Goal: Task Accomplishment & Management: Use online tool/utility

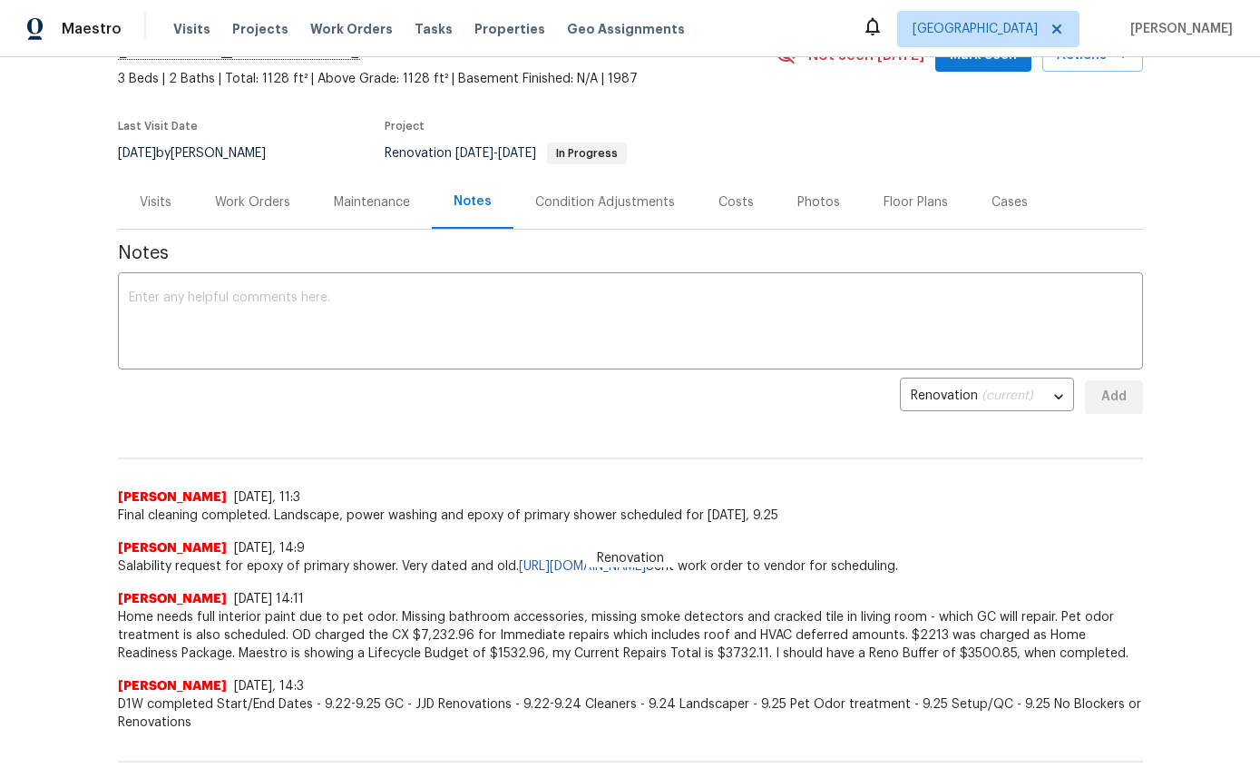
scroll to position [137, 0]
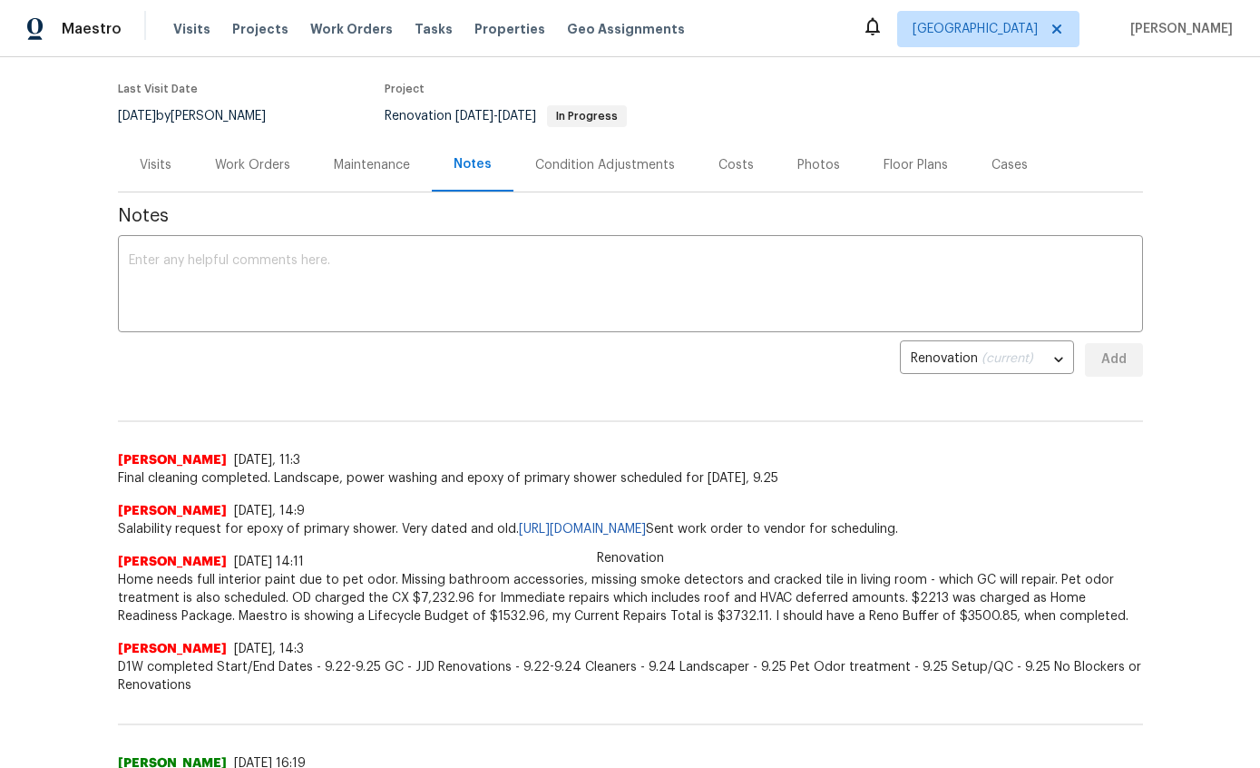
click at [259, 169] on div "Work Orders" at bounding box center [252, 165] width 75 height 18
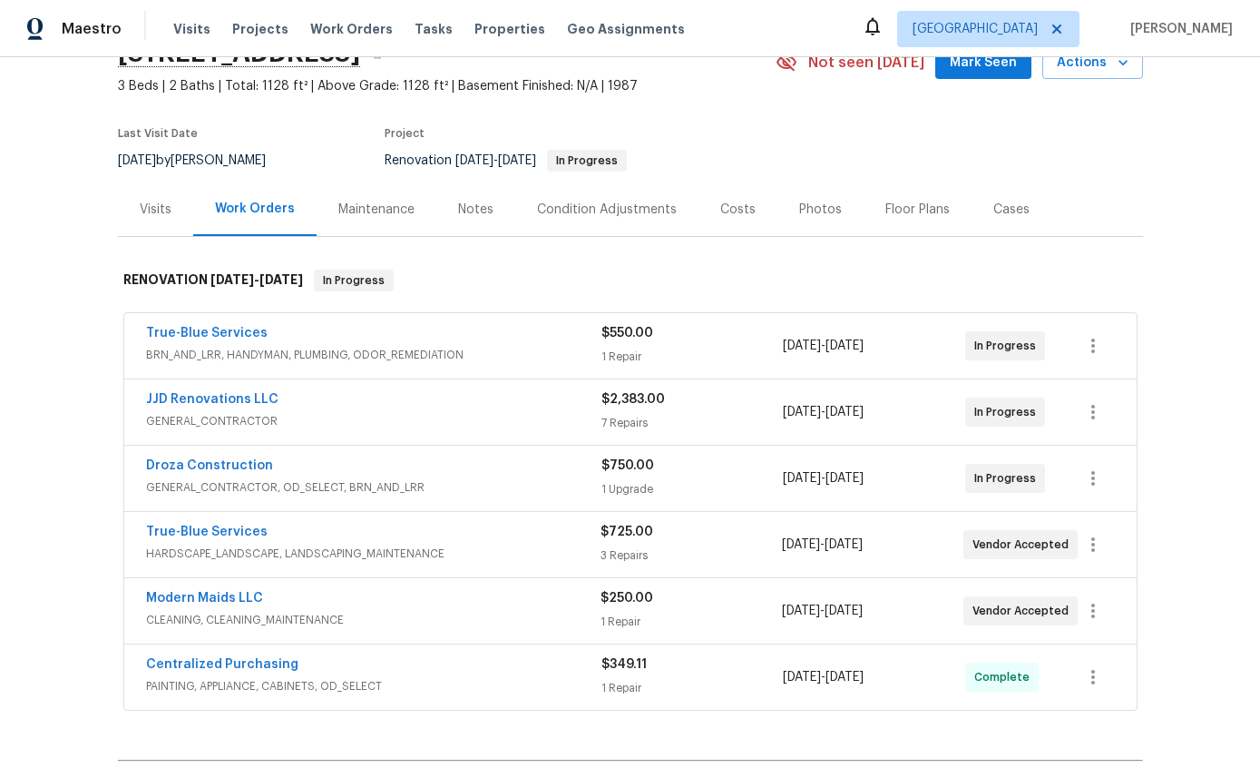
scroll to position [60, 0]
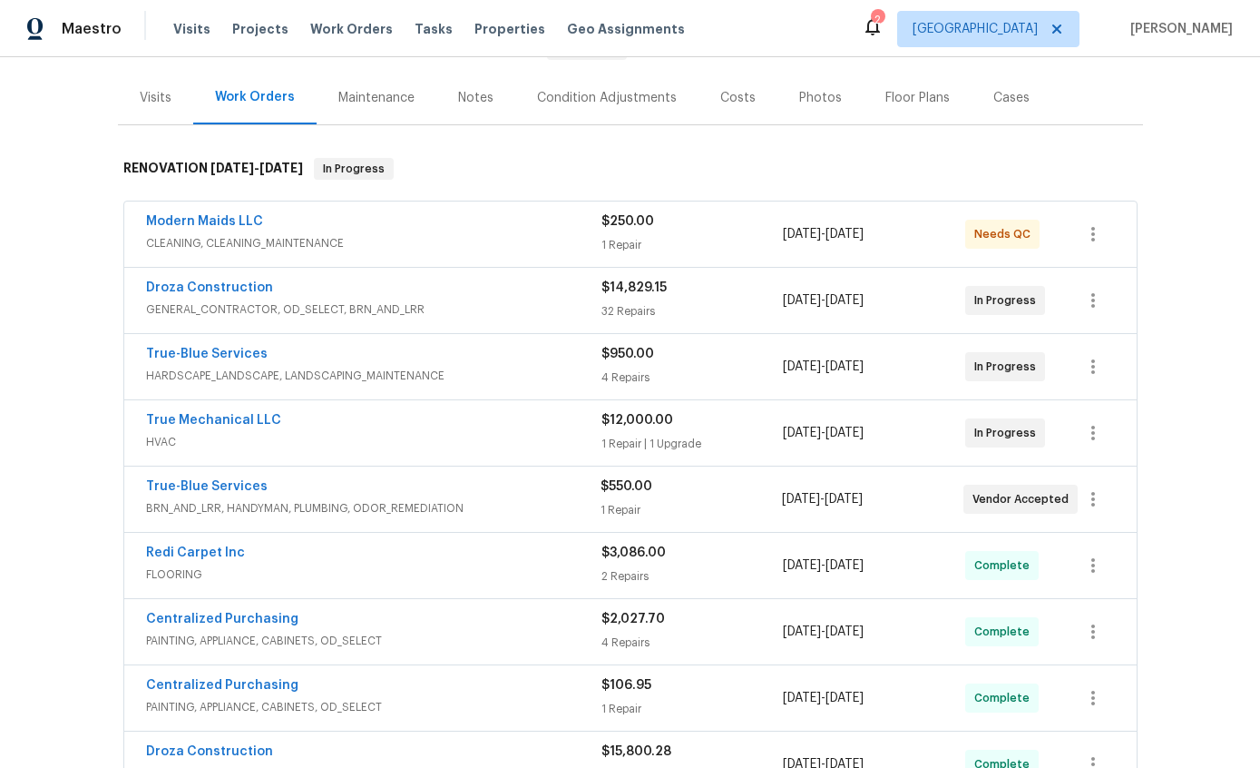
scroll to position [209, 0]
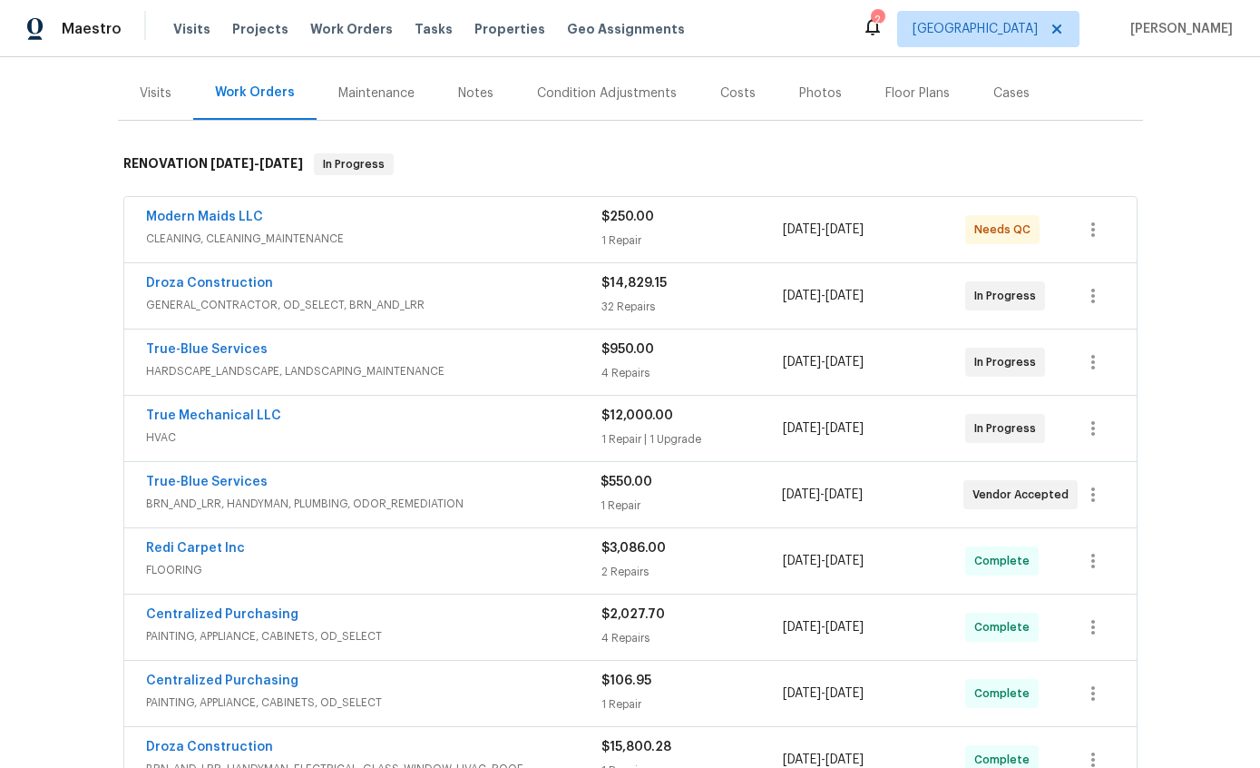
click at [321, 354] on div "True-Blue Services" at bounding box center [374, 351] width 456 height 22
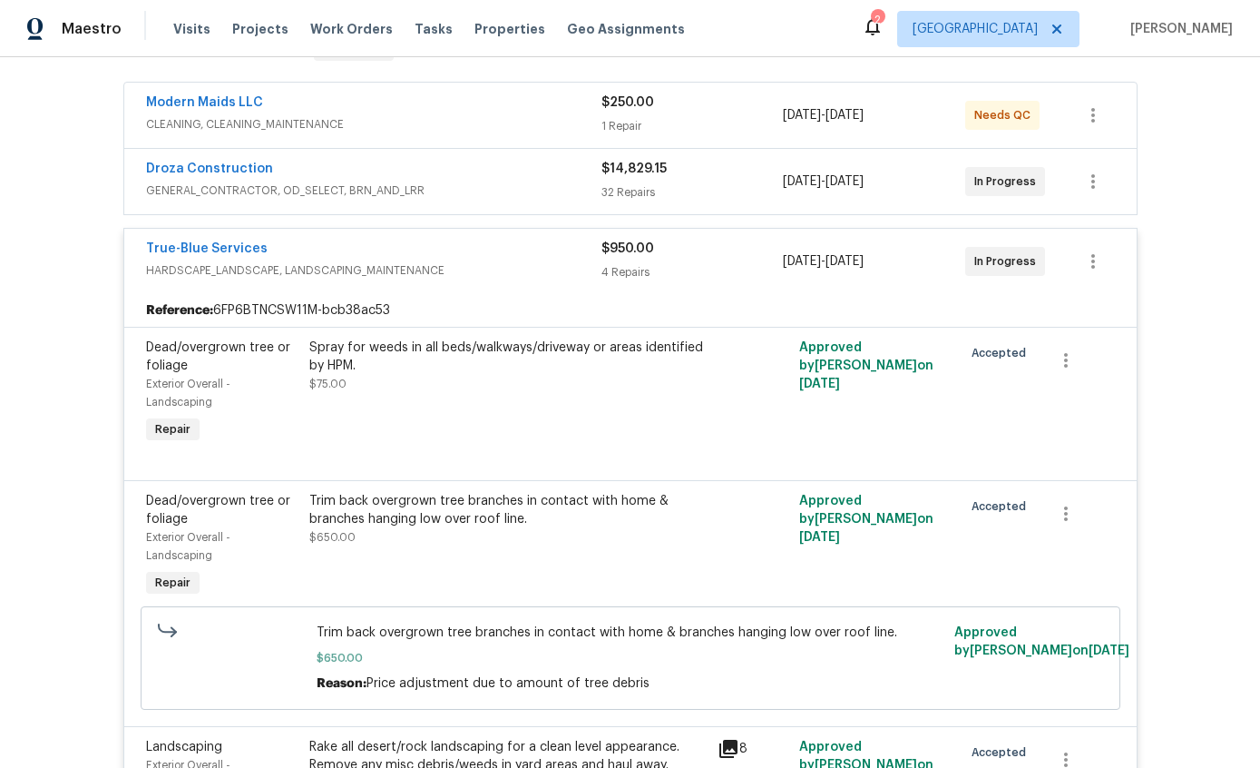
scroll to position [324, 0]
click at [220, 250] on link "True-Blue Services" at bounding box center [207, 247] width 122 height 13
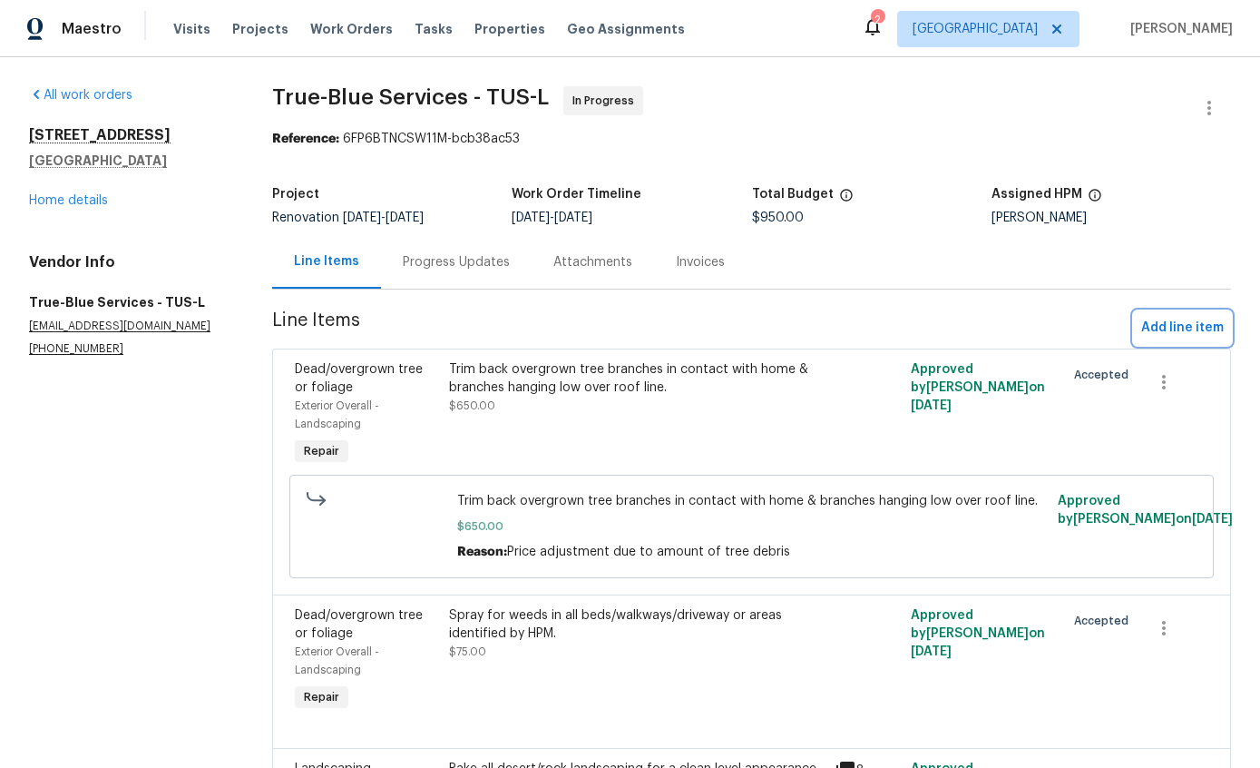
click at [1185, 336] on span "Add line item" at bounding box center [1183, 328] width 83 height 23
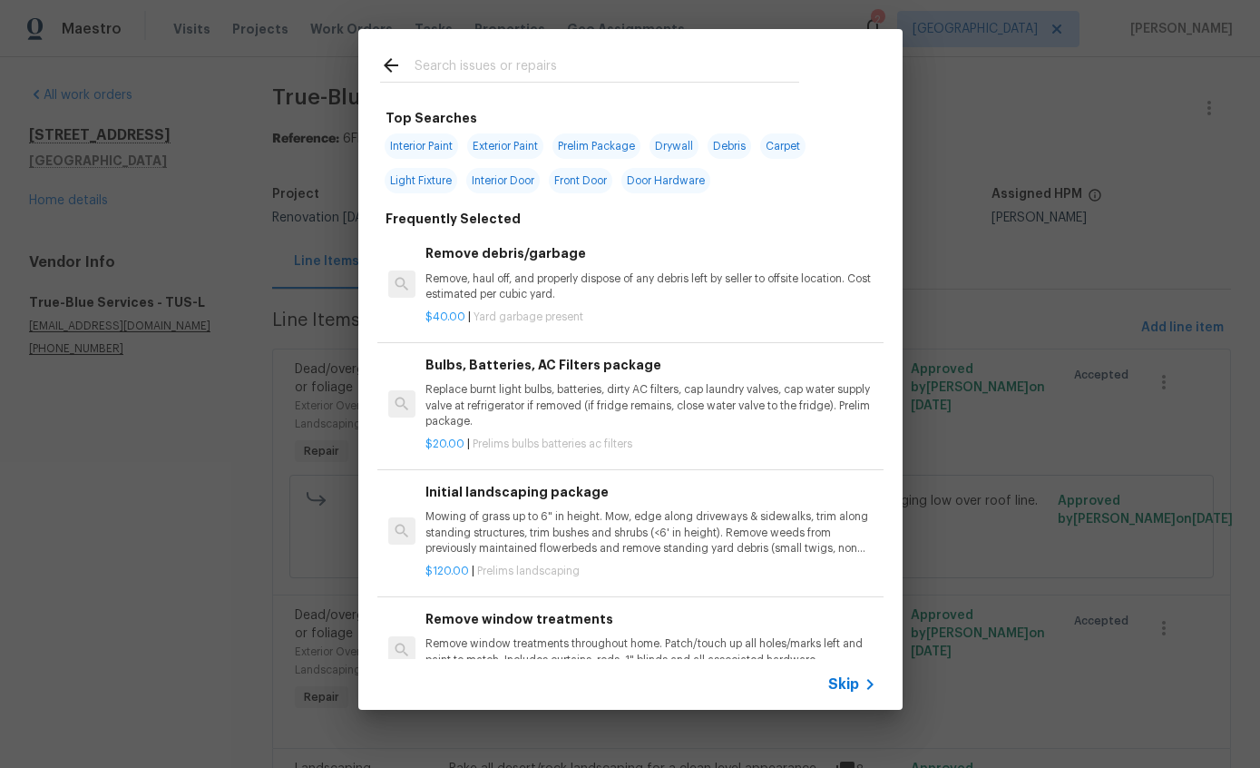
click at [612, 59] on input "text" at bounding box center [607, 67] width 385 height 27
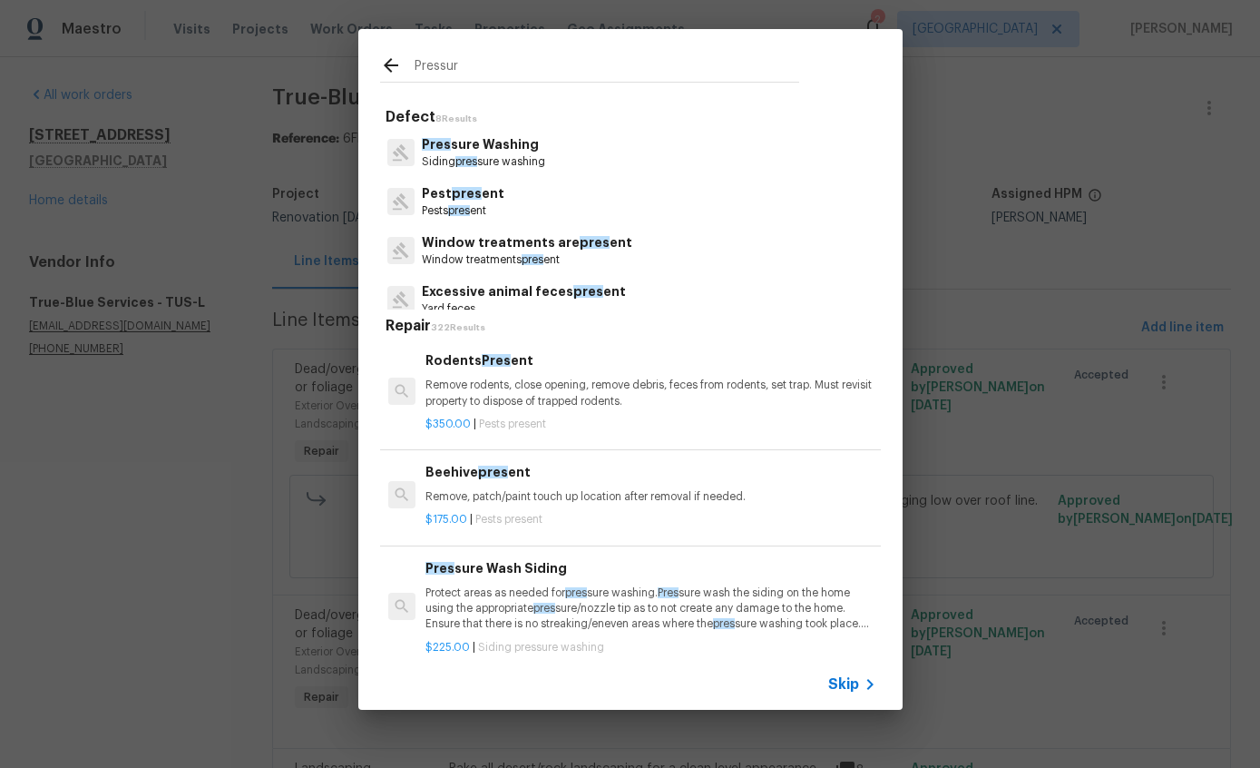
type input "Pressure"
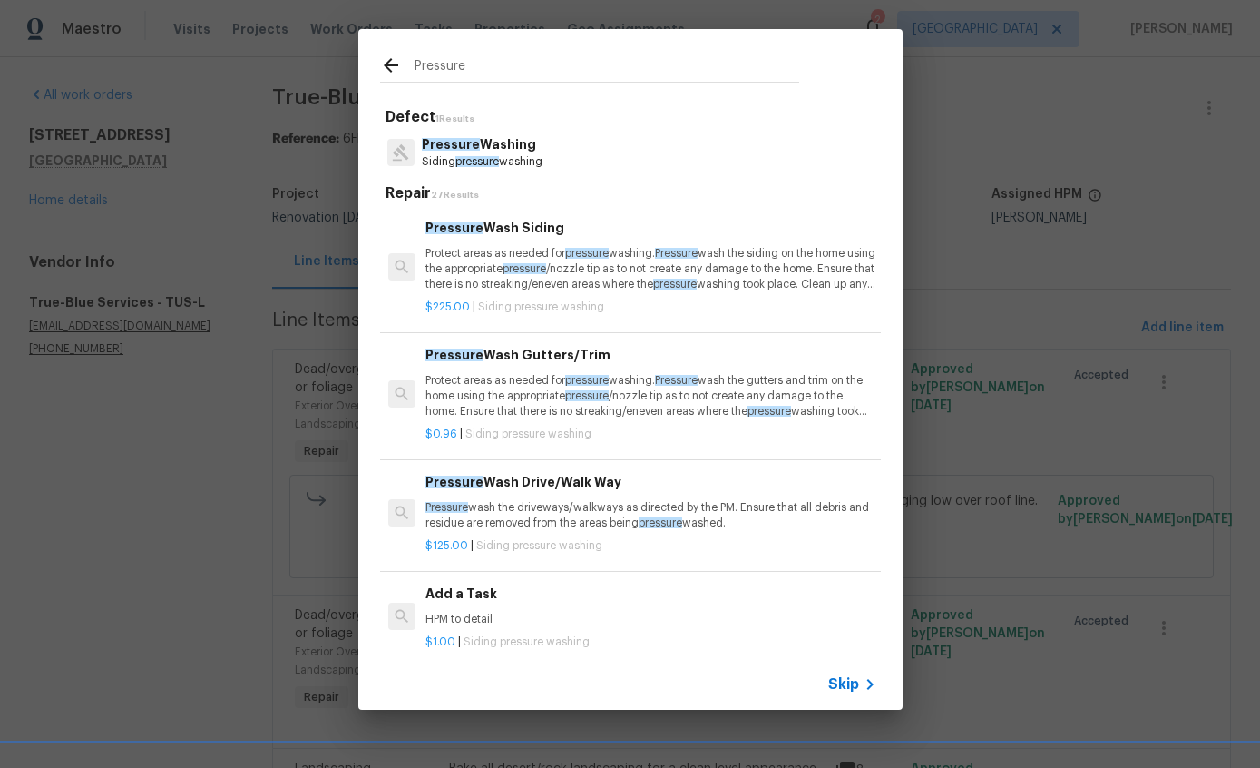
click at [618, 500] on p "Pressure wash the driveways/walkways as directed by the PM. Ensure that all deb…" at bounding box center [651, 515] width 450 height 31
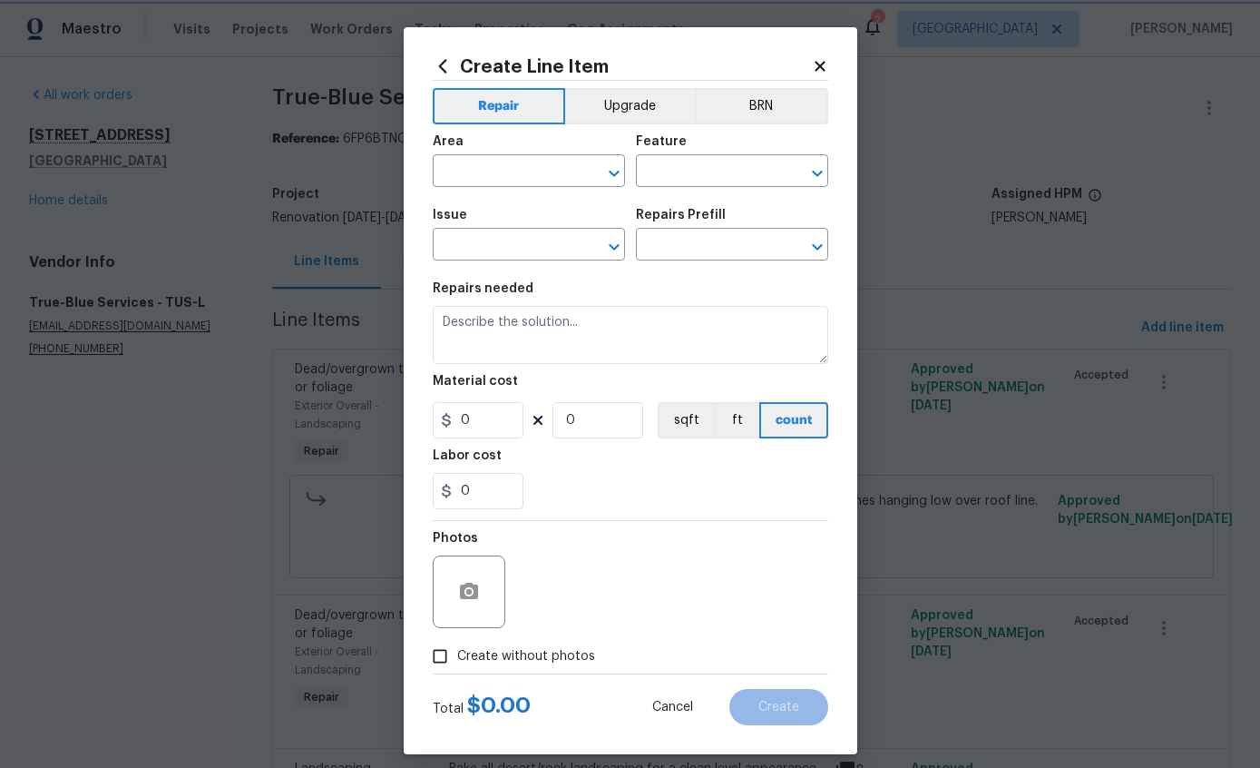
type input "Siding"
type input "Pressure Washing"
type input "Pressure Wash Drive/Walk Way $125.00"
type textarea "Pressure wash the driveways/walkways as directed by the PM. Ensure that all deb…"
type input "125"
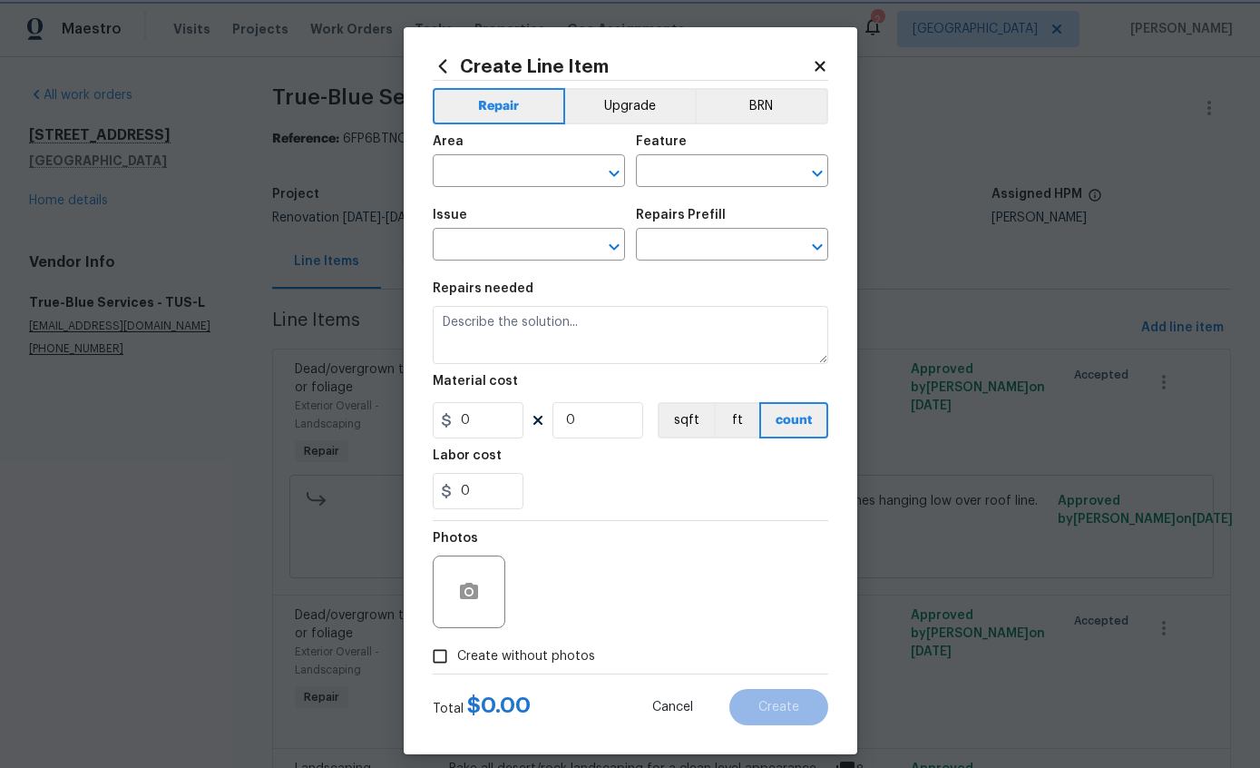
type input "1"
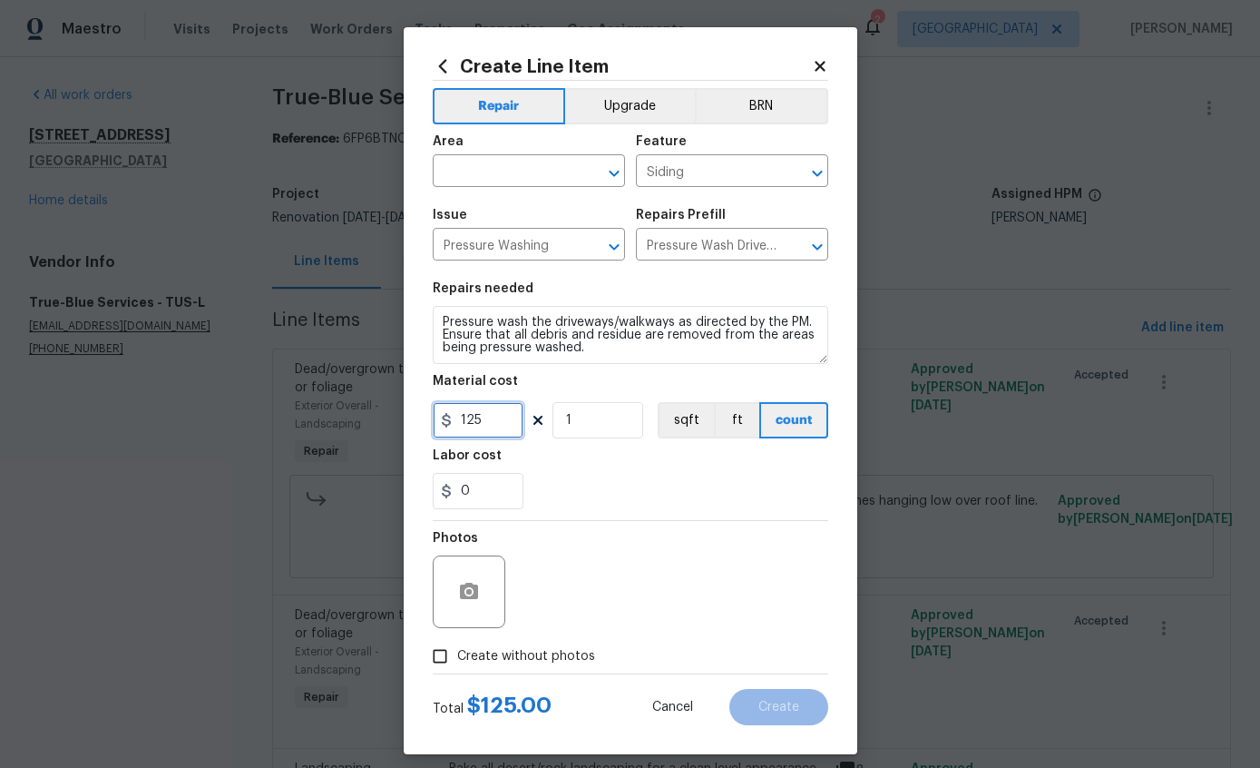
click at [499, 418] on input "125" at bounding box center [478, 420] width 91 height 36
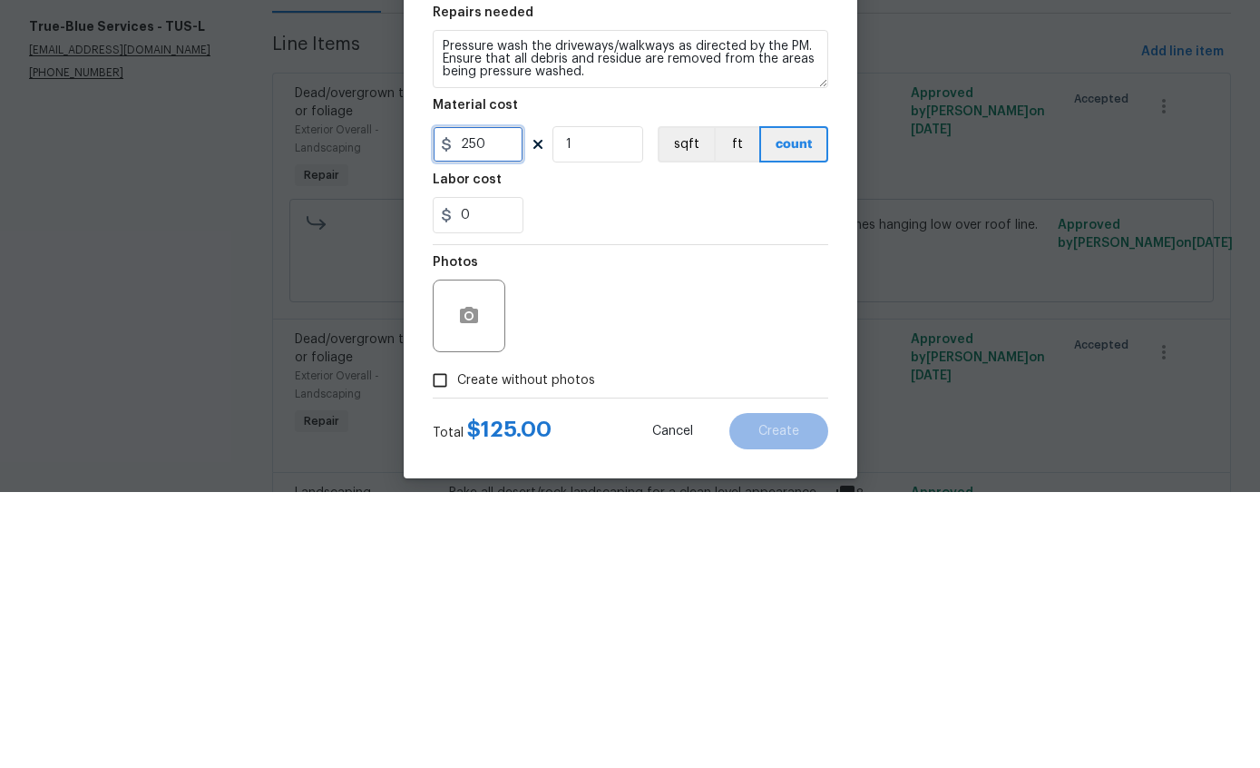
type input "250"
click at [702, 473] on div "0" at bounding box center [631, 491] width 396 height 36
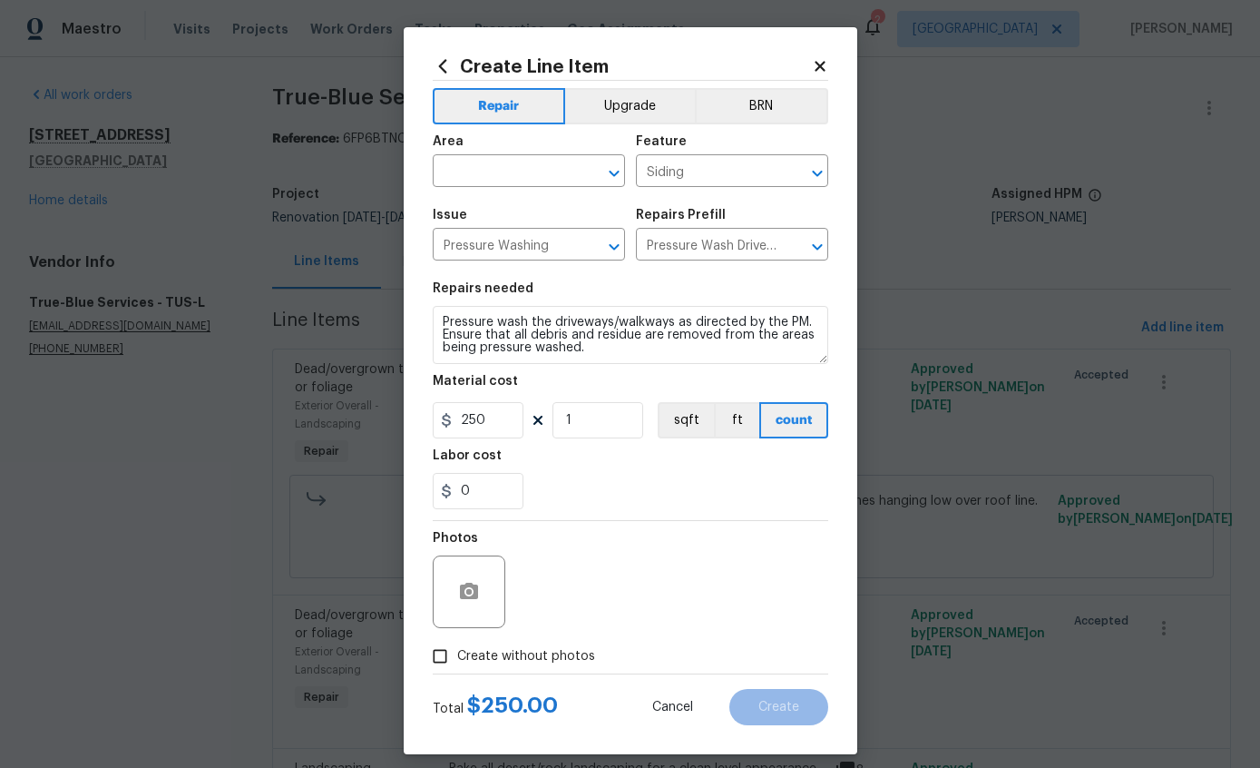
click at [431, 660] on input "Create without photos" at bounding box center [440, 656] width 34 height 34
checkbox input "true"
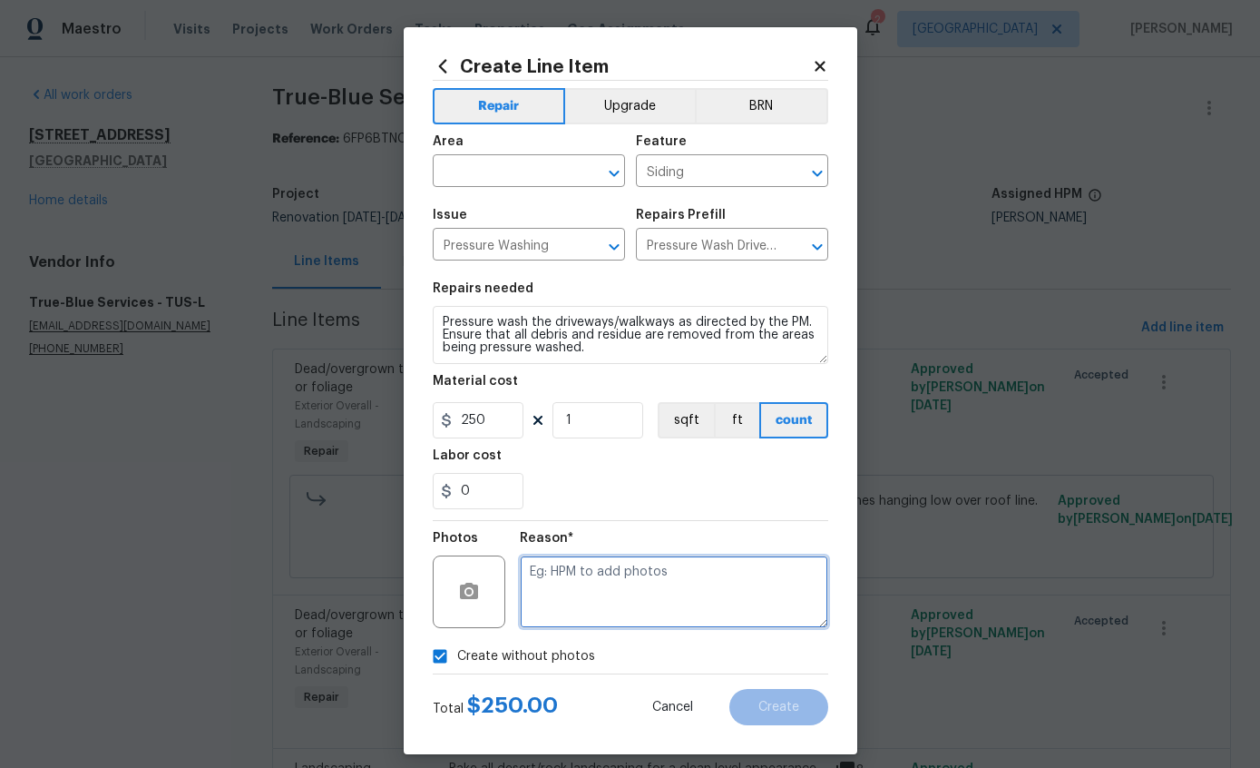
click at [669, 585] on textarea at bounding box center [674, 591] width 309 height 73
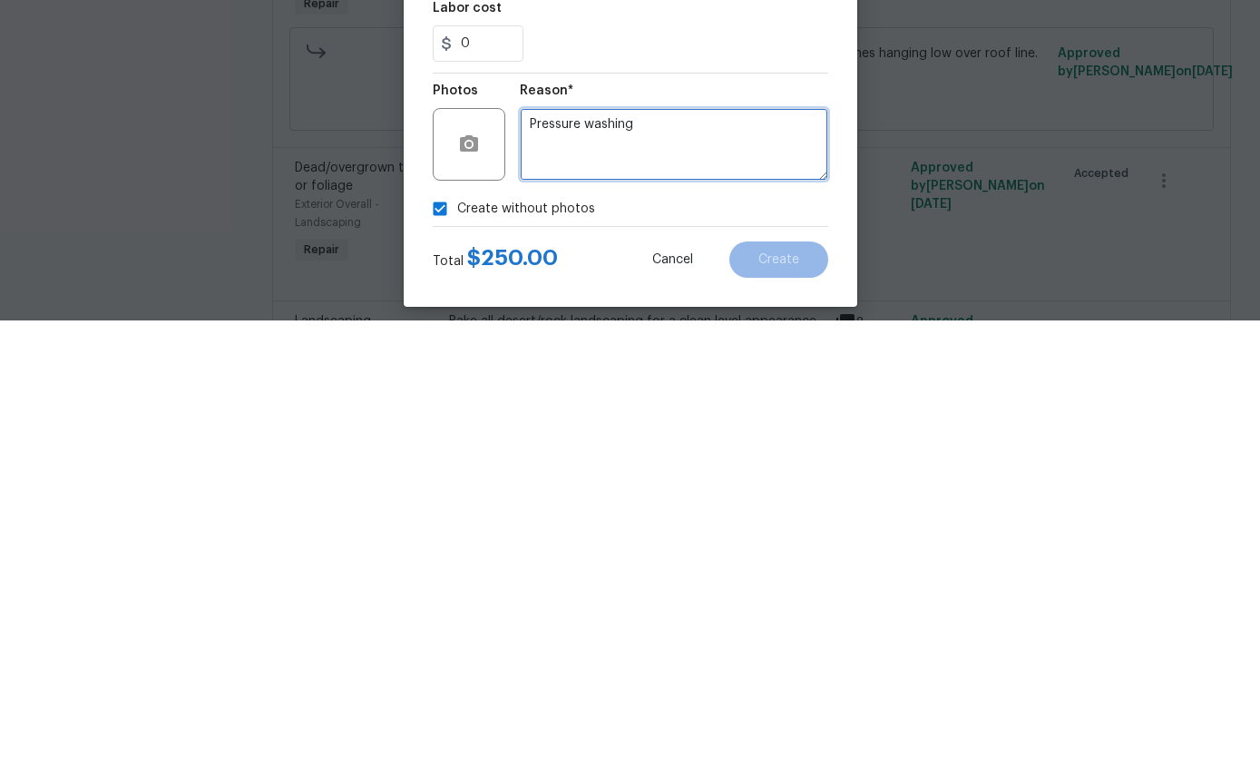
type textarea "Pressure washing"
click at [762, 271] on section "Repairs needed Pressure wash the driveways/walkways as directed by the PM. Ensu…" at bounding box center [631, 395] width 396 height 249
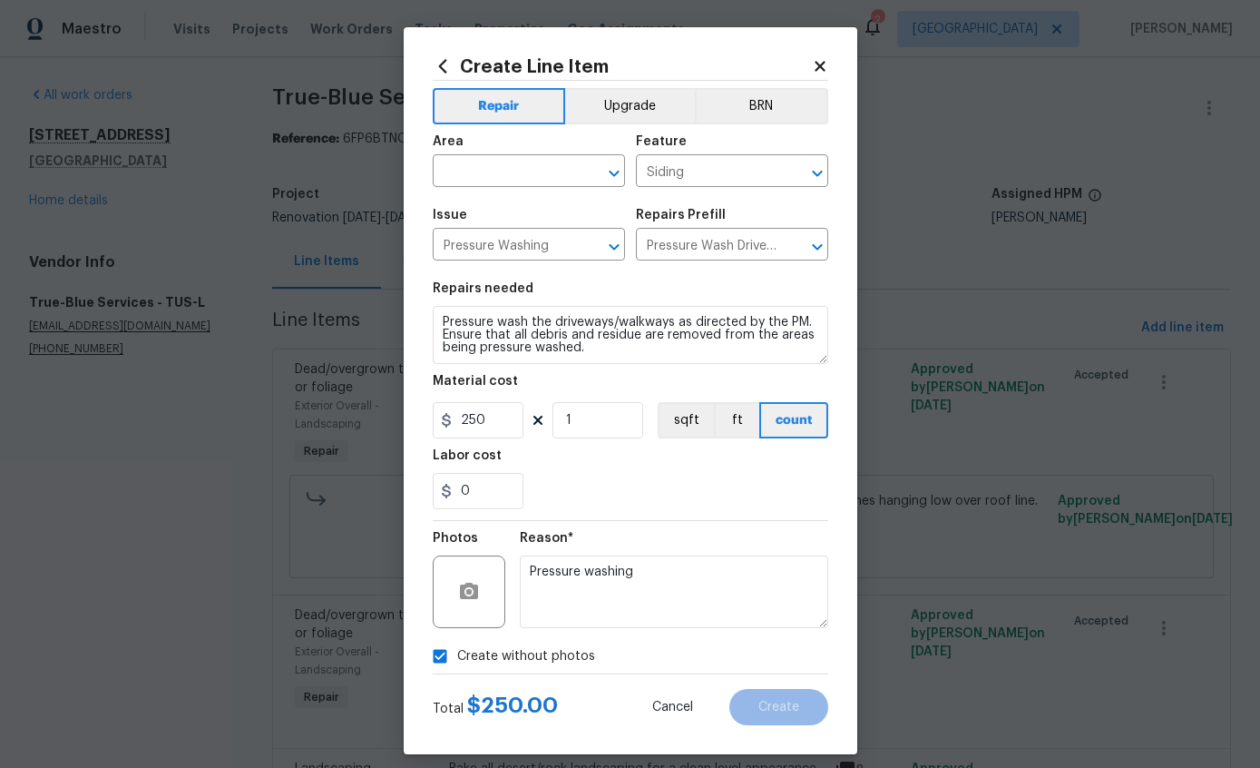
click at [513, 172] on input "text" at bounding box center [504, 173] width 142 height 28
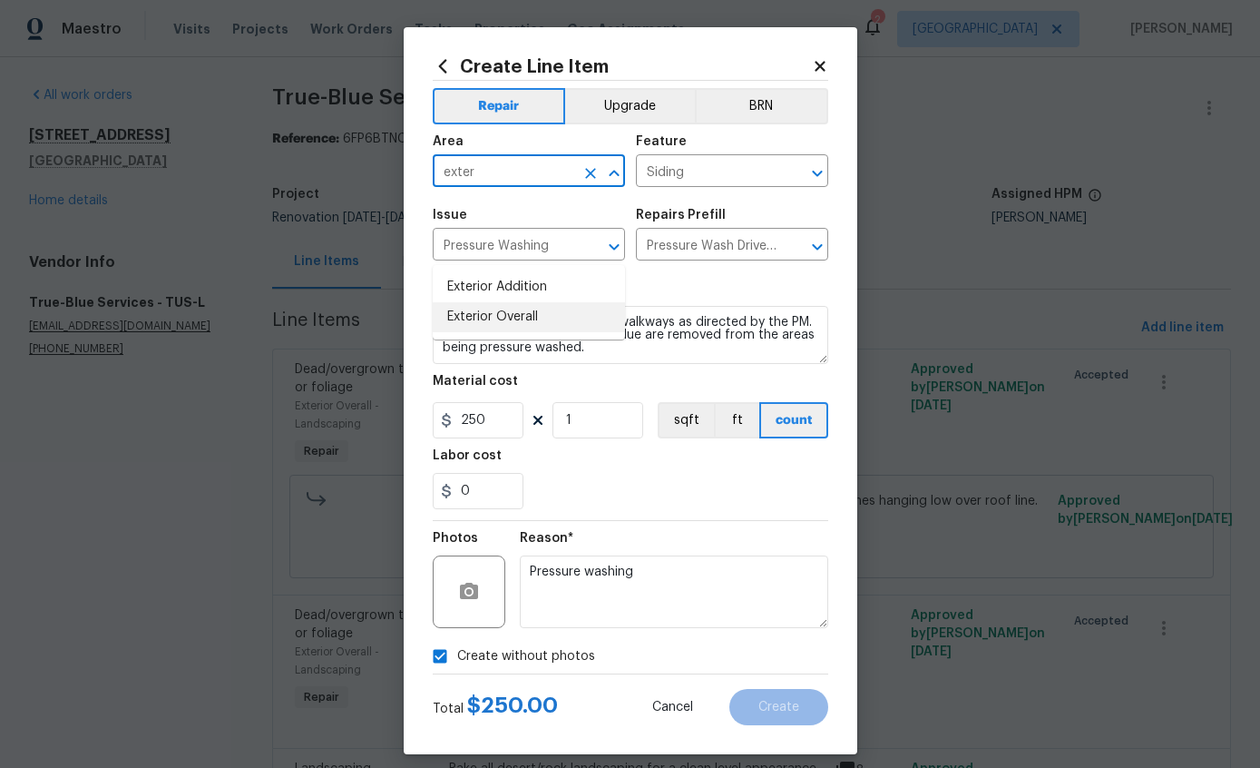
click at [535, 302] on li "Exterior Overall" at bounding box center [529, 317] width 192 height 30
type input "Exterior Overall"
click at [798, 710] on span "Create" at bounding box center [779, 708] width 41 height 14
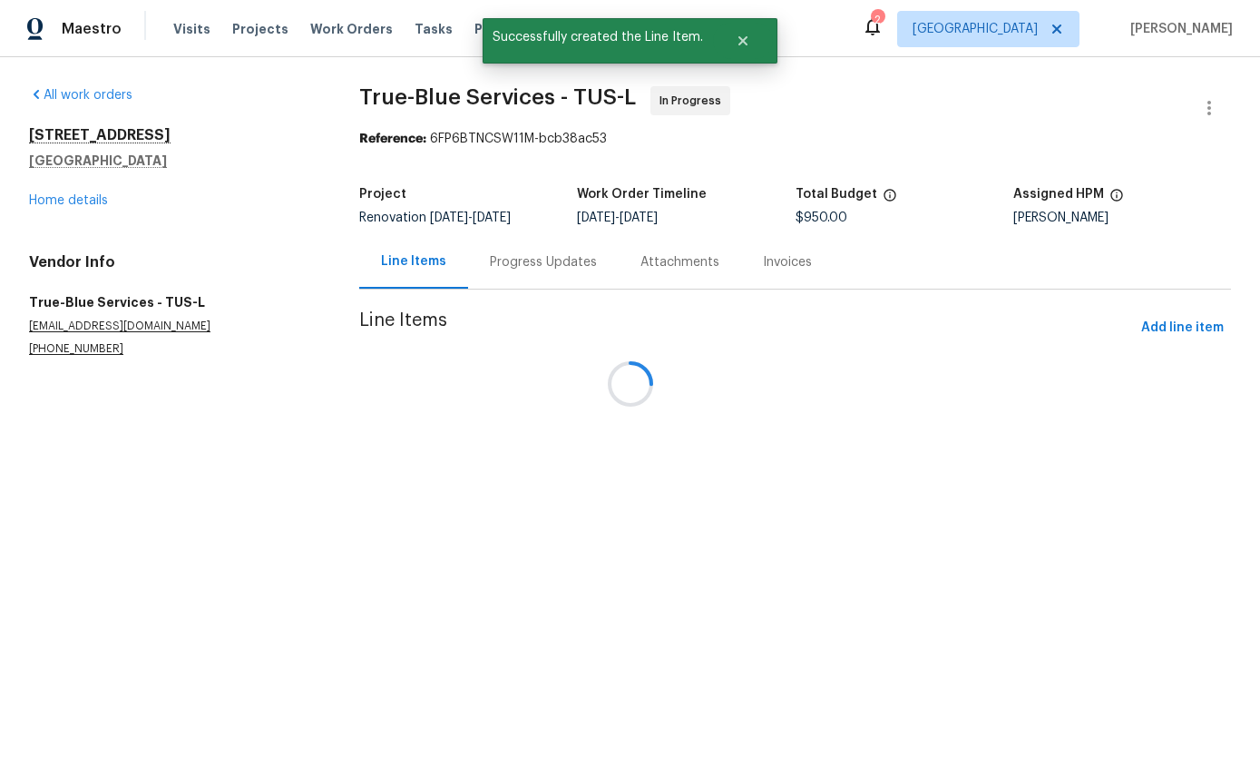
scroll to position [0, 0]
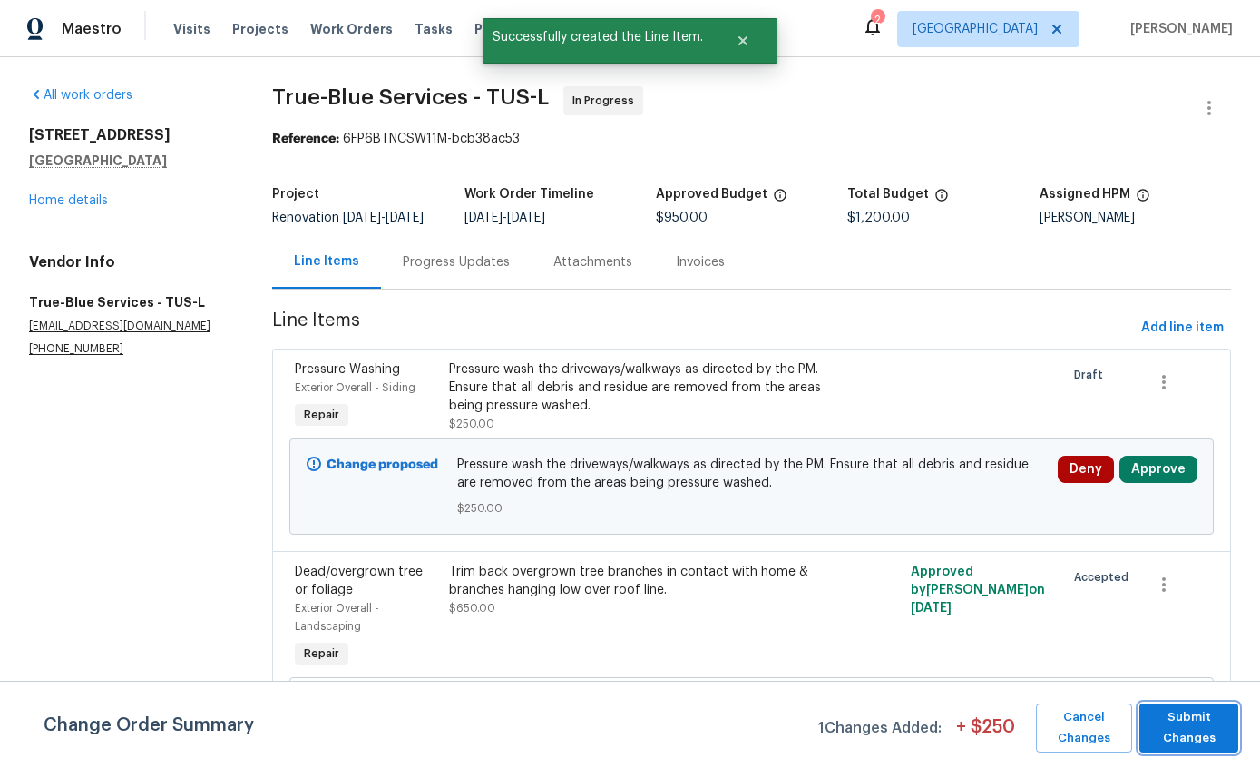
click at [1208, 721] on span "Submit Changes" at bounding box center [1189, 728] width 81 height 42
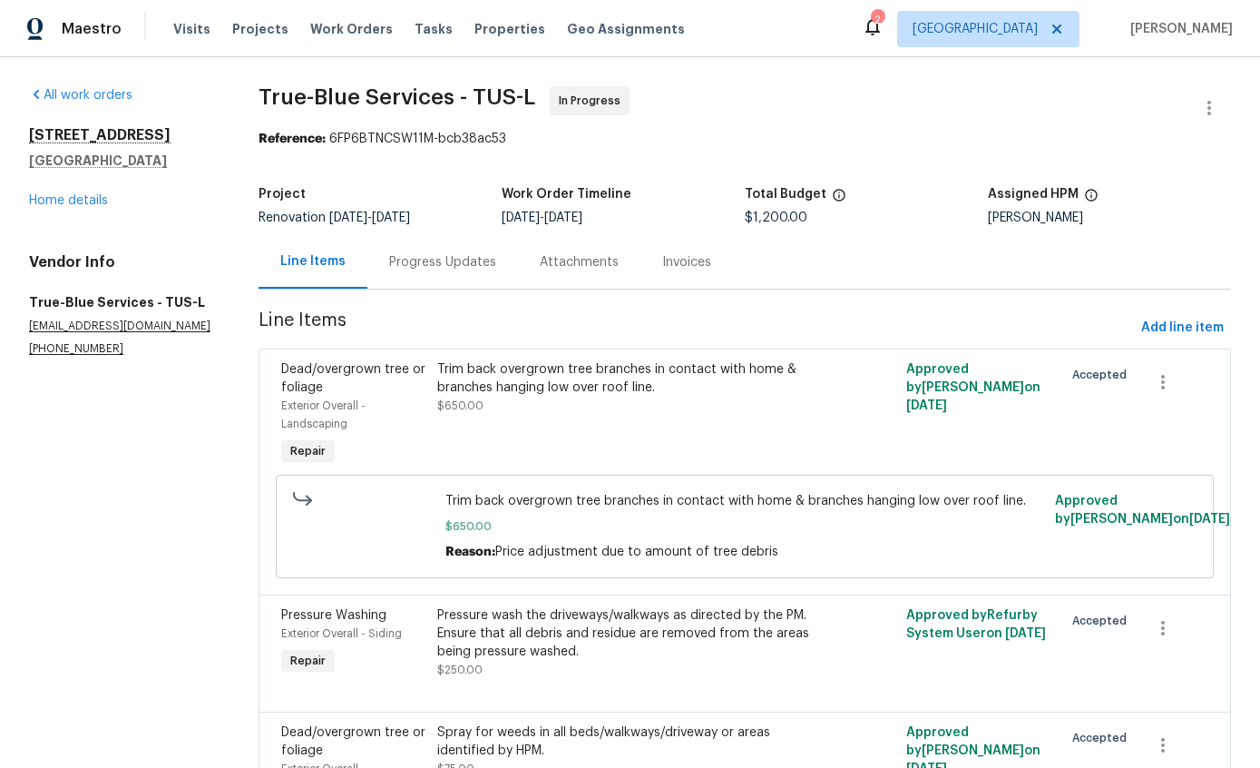
click at [83, 200] on link "Home details" at bounding box center [68, 200] width 79 height 13
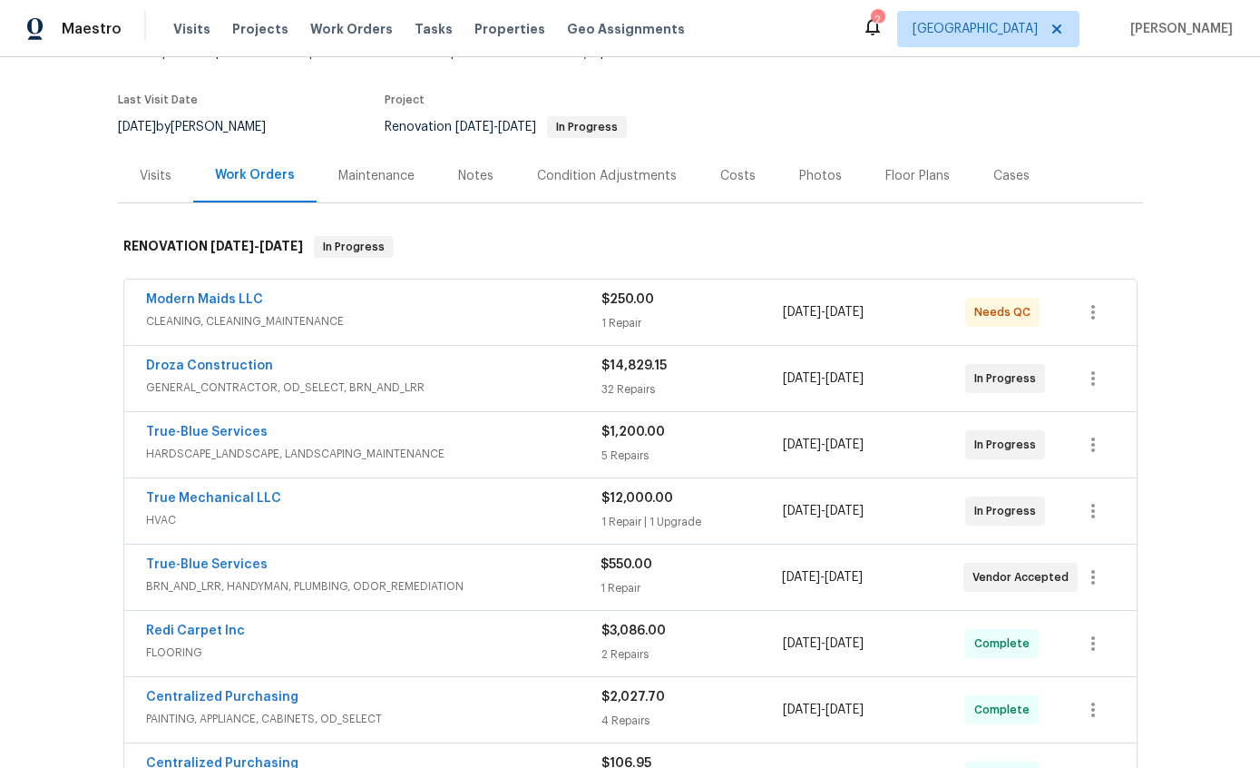
scroll to position [135, 0]
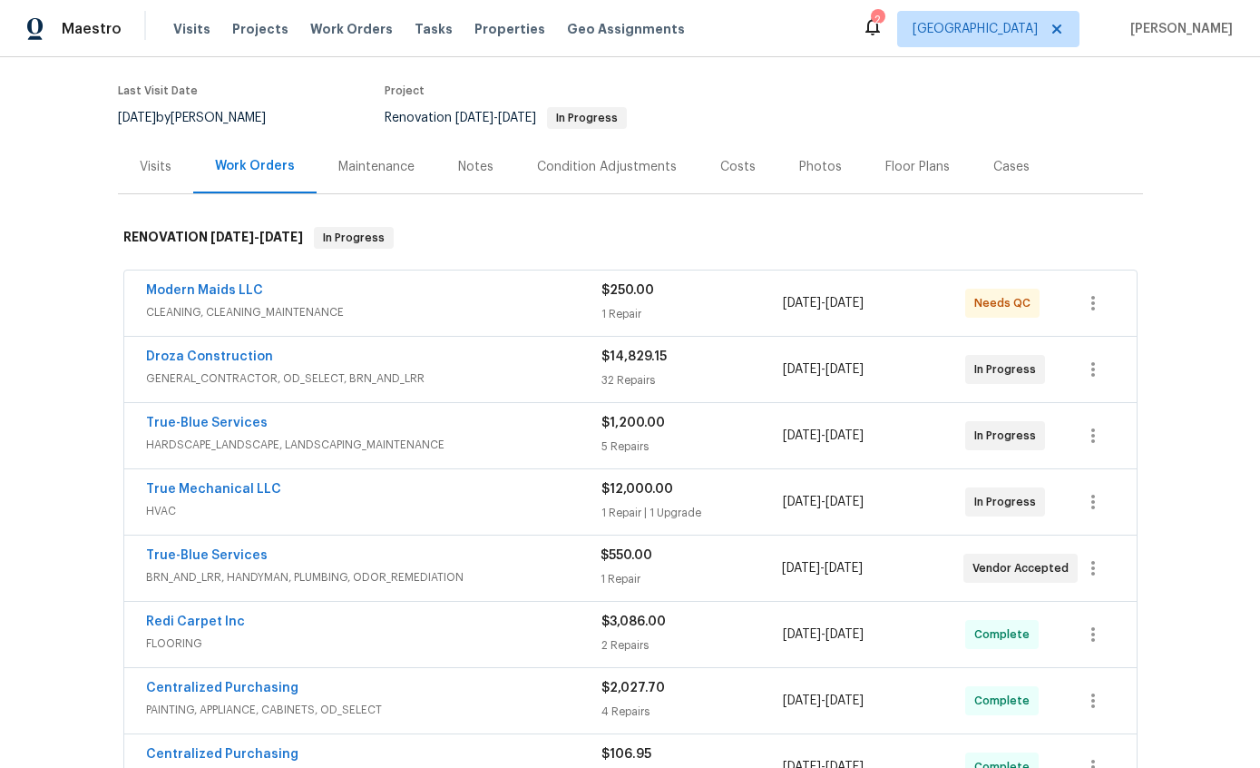
click at [1208, 198] on div "Back to all projects 1917 W Saxony Rd, Tucson, AZ 85713 3 Beds | 1 Baths | Tota…" at bounding box center [630, 412] width 1260 height 711
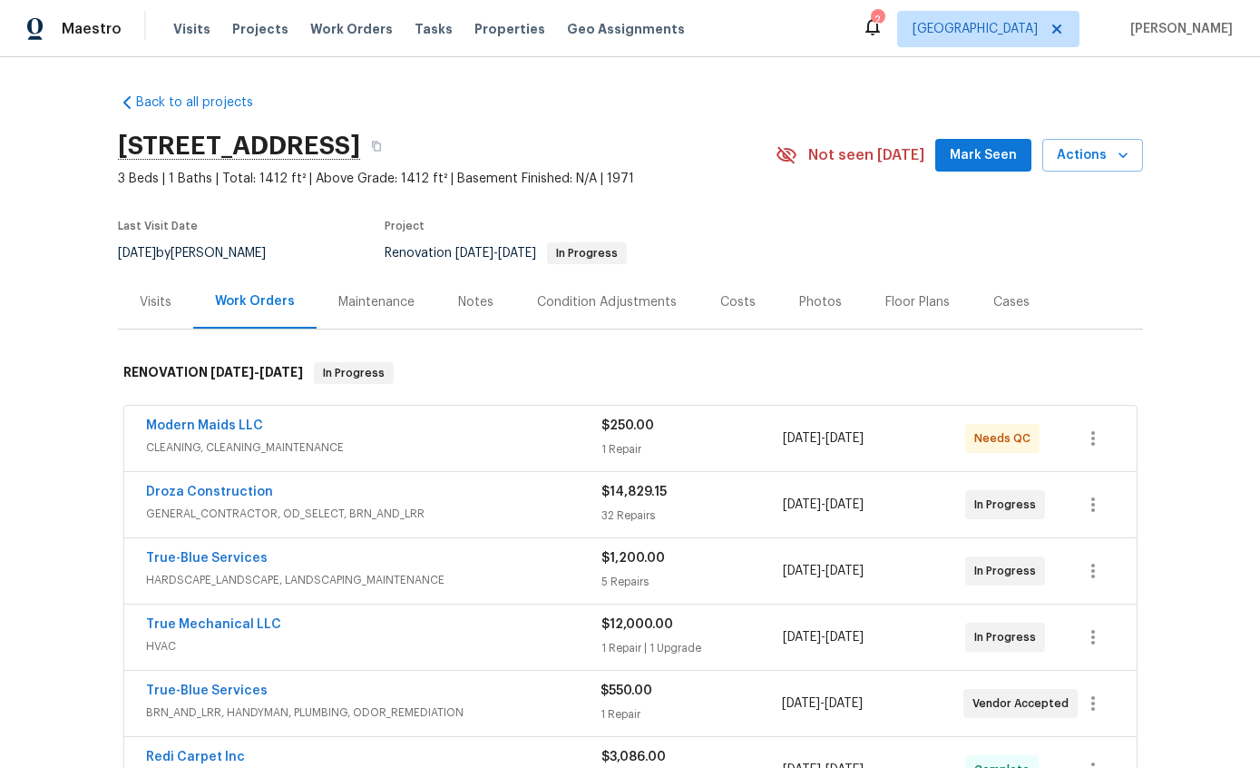
scroll to position [0, 0]
click at [364, 565] on div "True-Blue Services" at bounding box center [374, 560] width 456 height 22
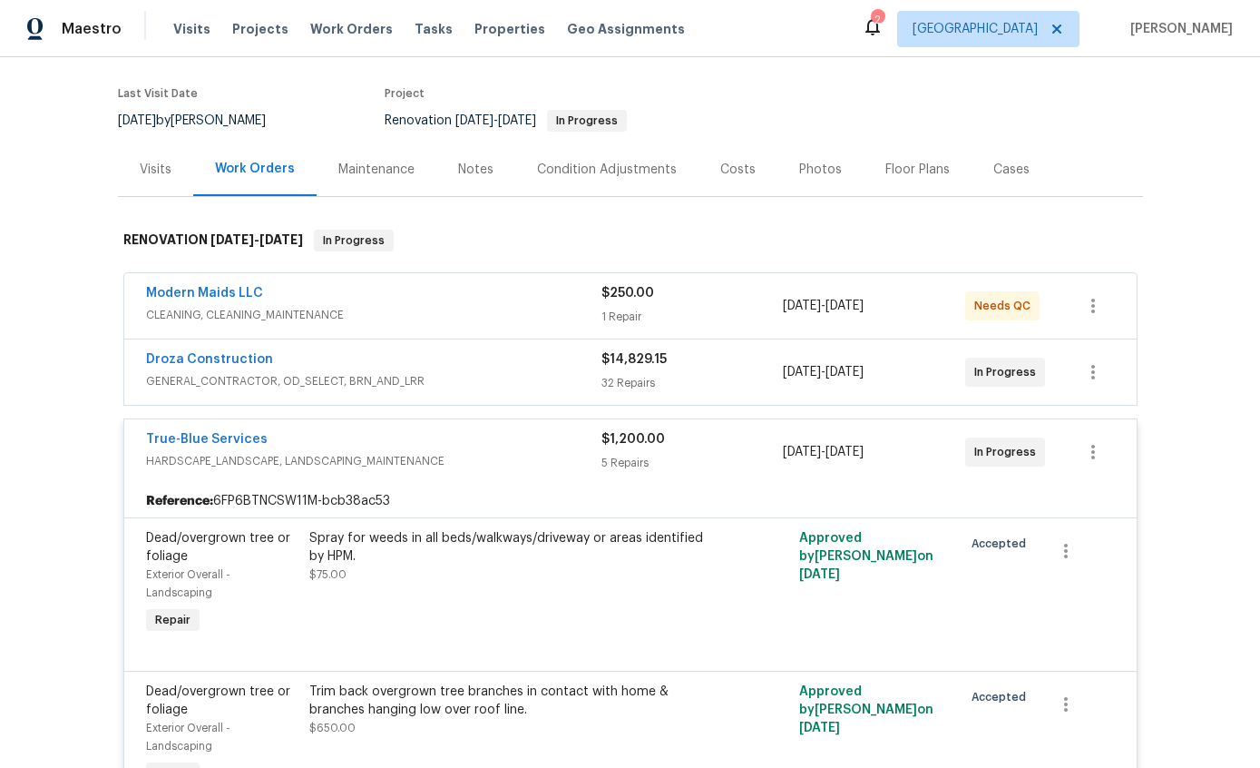
scroll to position [102, 0]
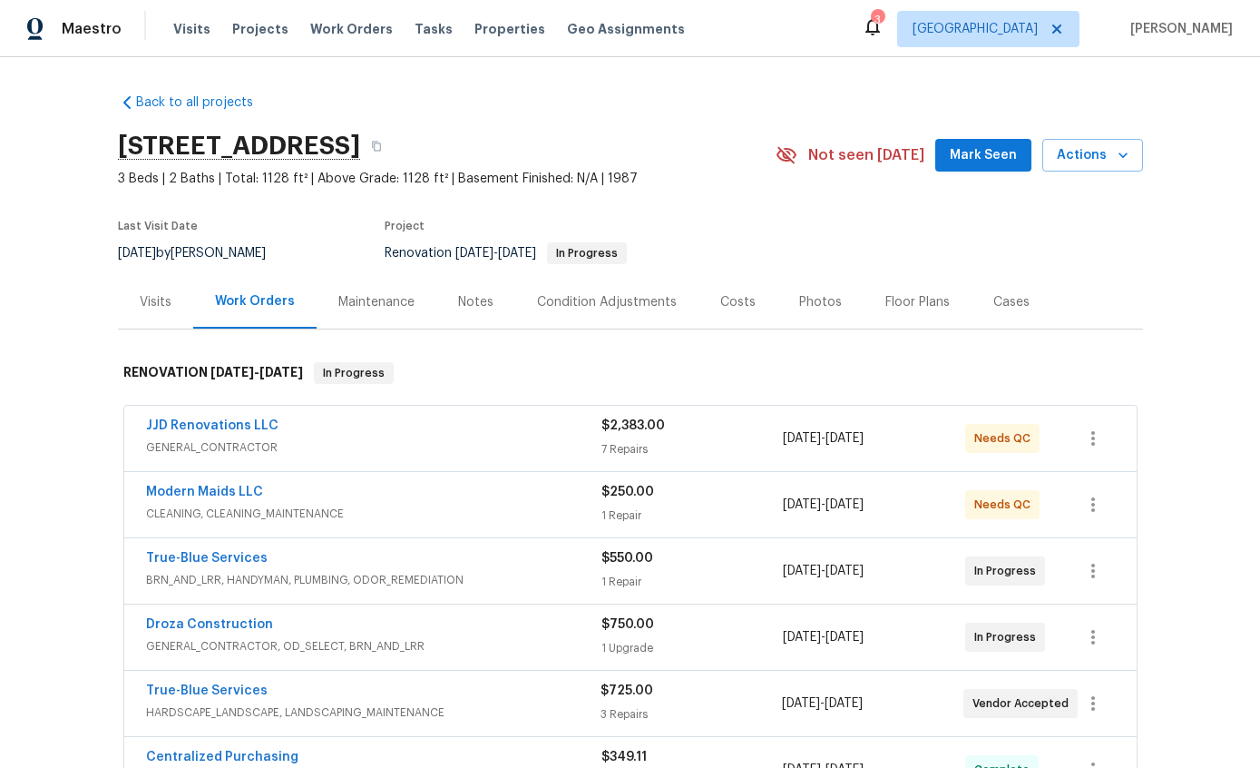
click at [222, 424] on link "JJD Renovations LLC" at bounding box center [212, 425] width 132 height 13
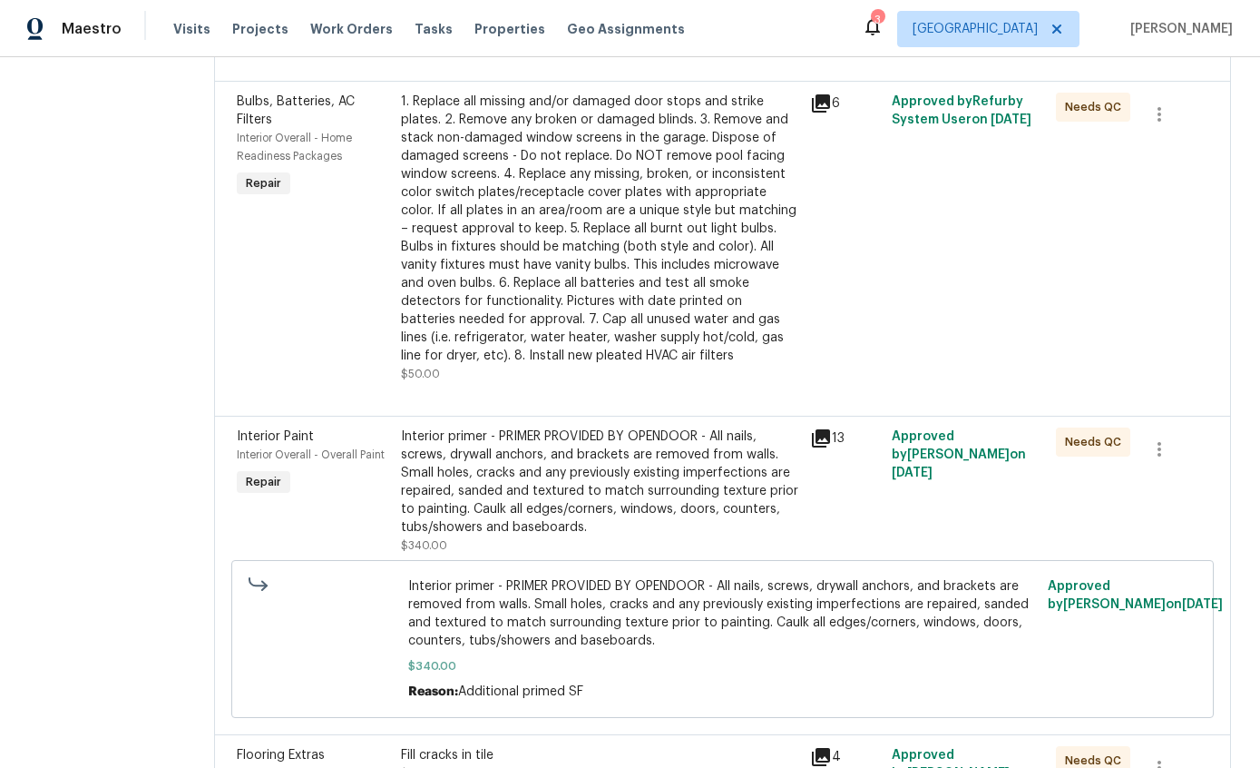
scroll to position [566, 0]
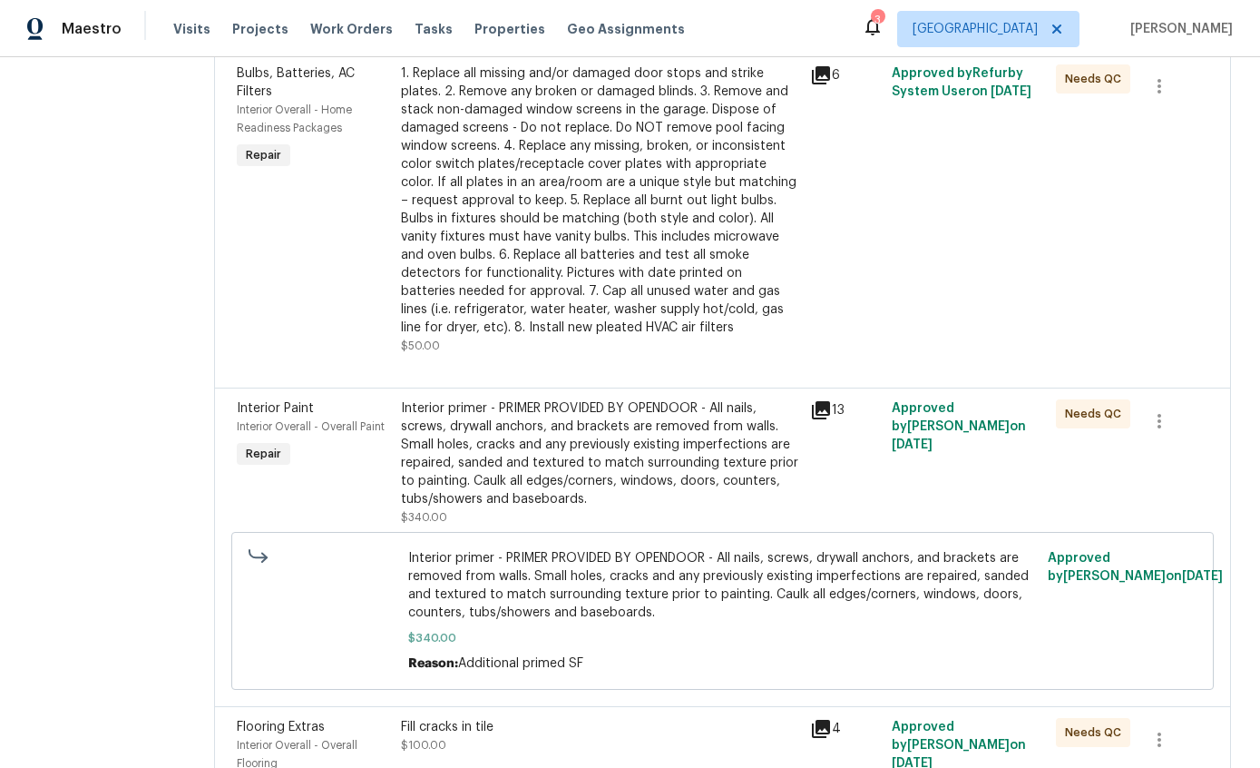
click at [701, 399] on div "Interior primer - PRIMER PROVIDED BY OPENDOOR - All nails, screws, drywall anch…" at bounding box center [600, 453] width 398 height 109
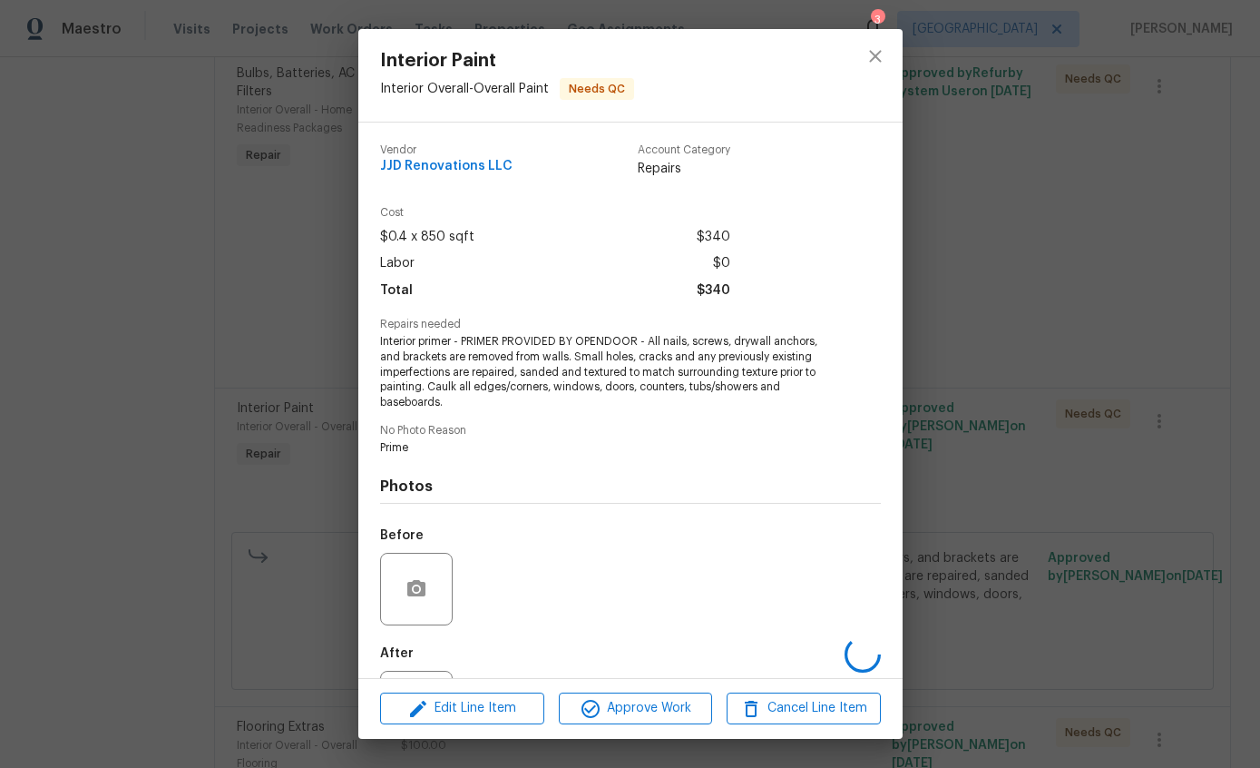
click at [663, 539] on div "Before" at bounding box center [630, 577] width 501 height 118
click at [465, 712] on span "Edit Line Item" at bounding box center [462, 708] width 153 height 23
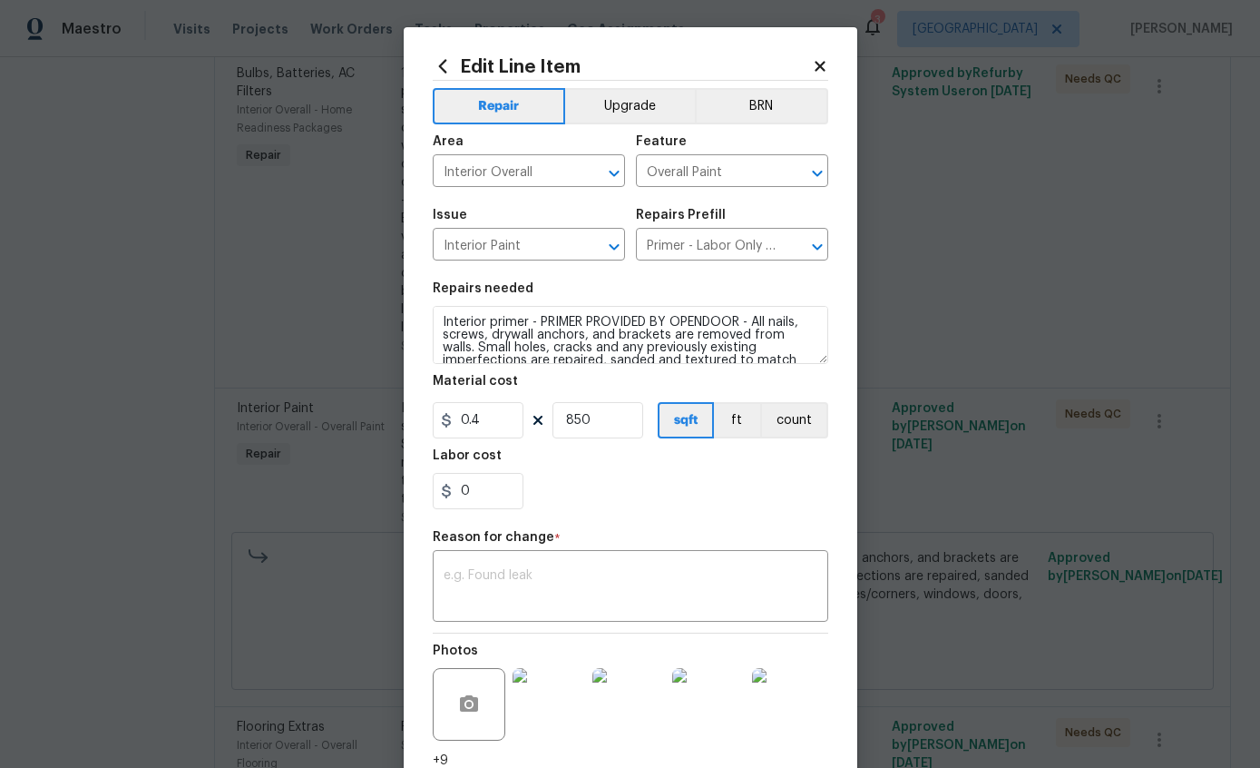
click at [812, 76] on div "Edit Line Item Repair Upgrade BRN Area Interior Overall ​ Feature Overall Paint…" at bounding box center [631, 455] width 396 height 799
click at [812, 62] on icon at bounding box center [820, 66] width 16 height 16
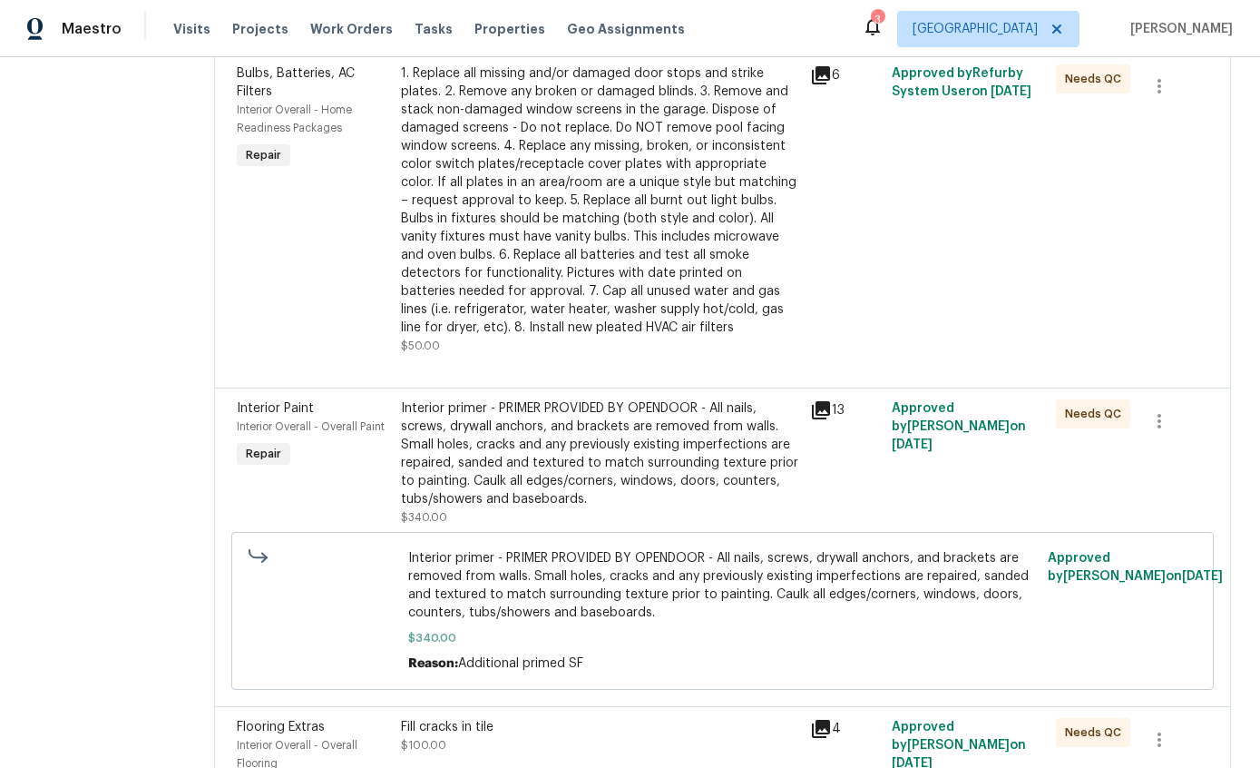
click at [830, 64] on div "6" at bounding box center [846, 209] width 82 height 301
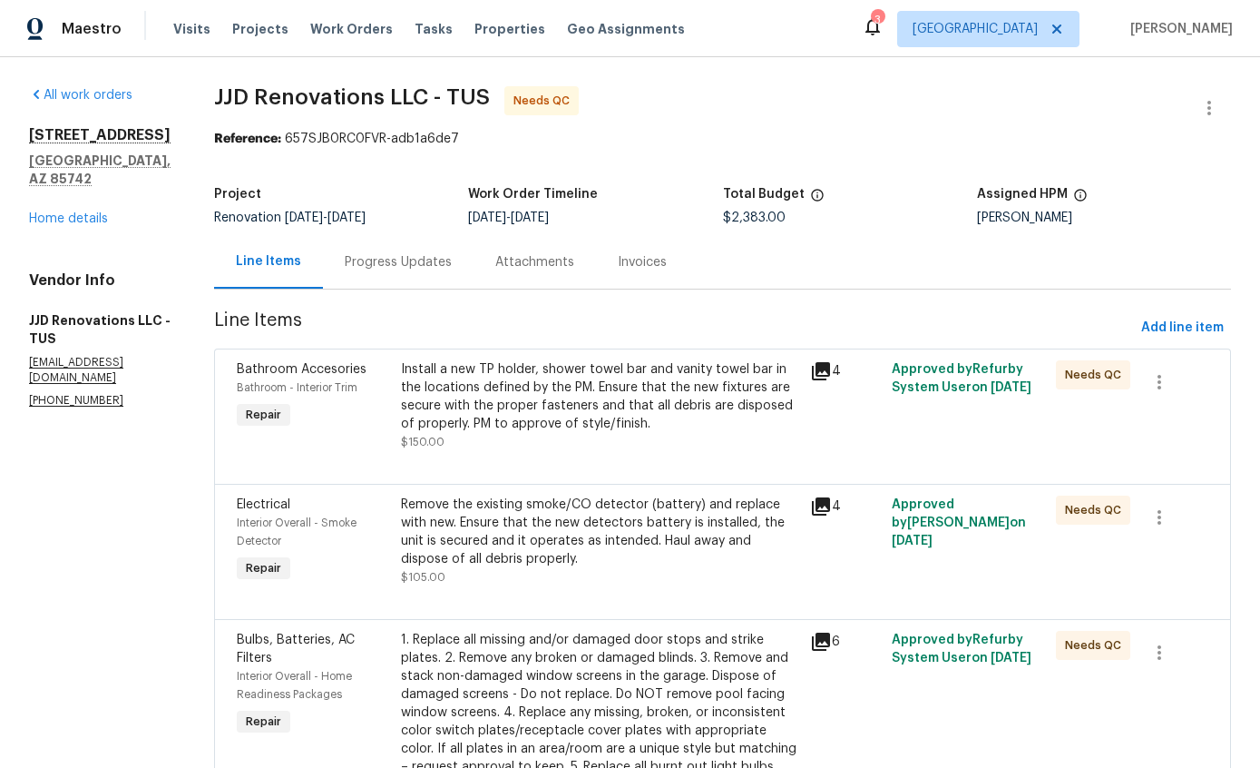
scroll to position [0, 0]
click at [85, 212] on link "Home details" at bounding box center [68, 218] width 79 height 13
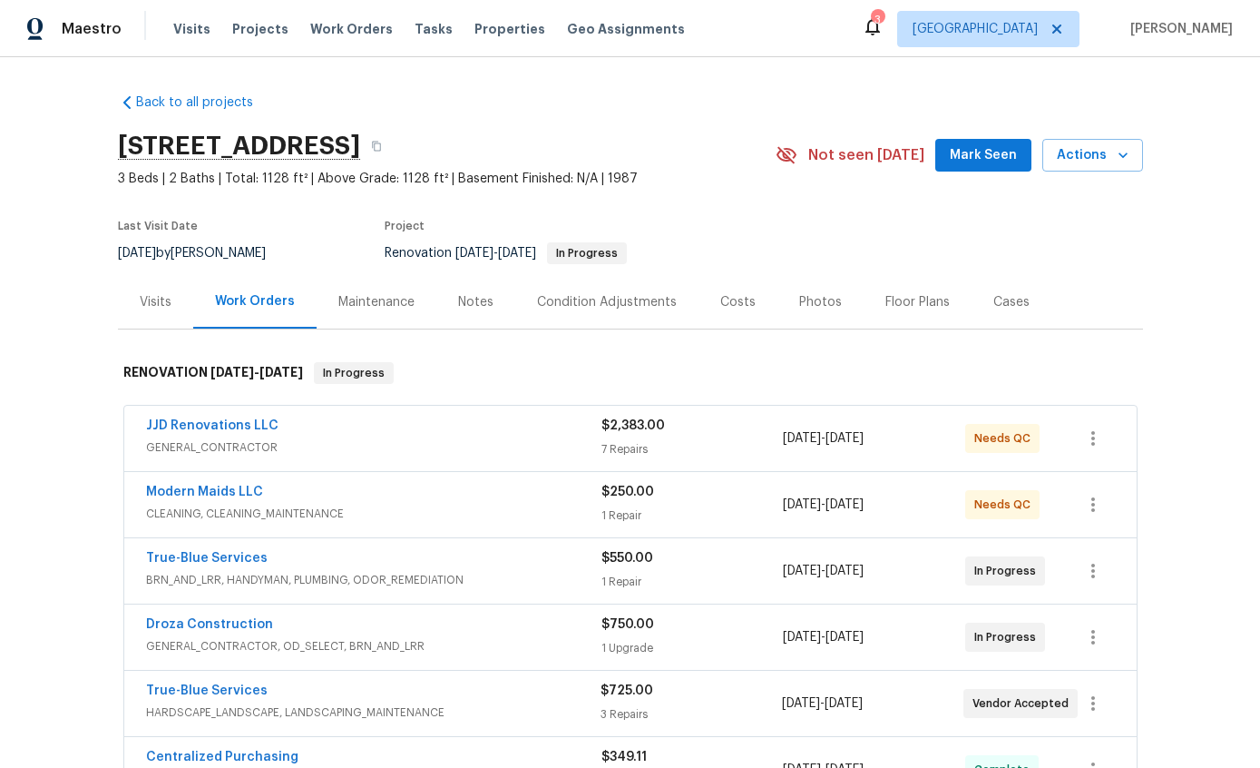
click at [236, 419] on link "JJD Renovations LLC" at bounding box center [212, 425] width 132 height 13
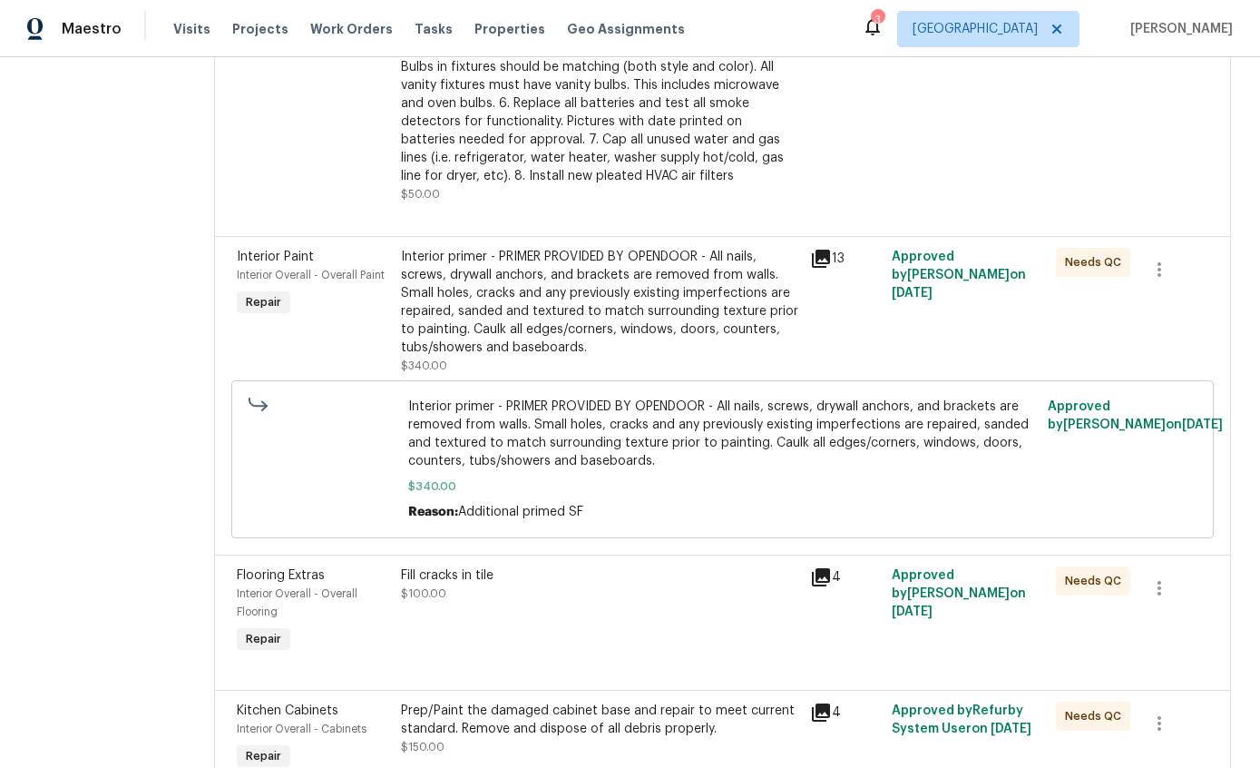
scroll to position [774, 0]
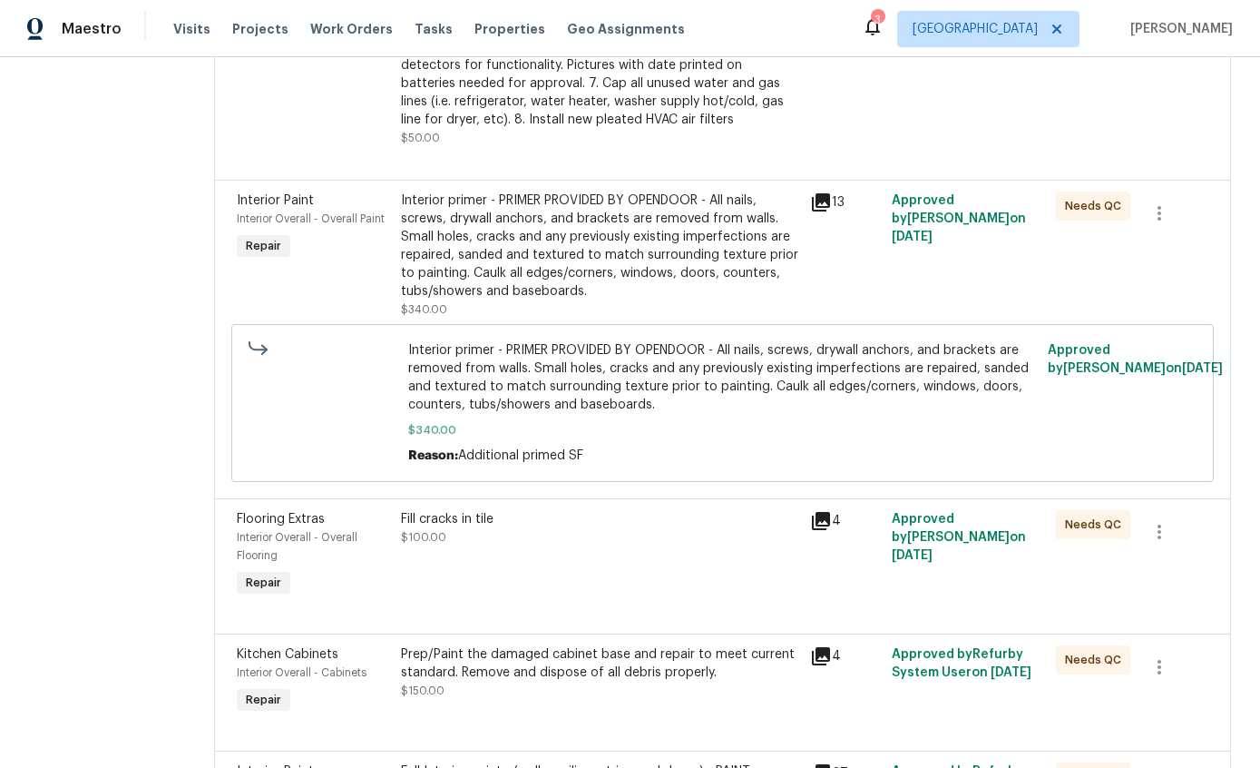
click at [624, 263] on div "Interior primer - PRIMER PROVIDED BY OPENDOOR - All nails, screws, drywall anch…" at bounding box center [600, 245] width 398 height 109
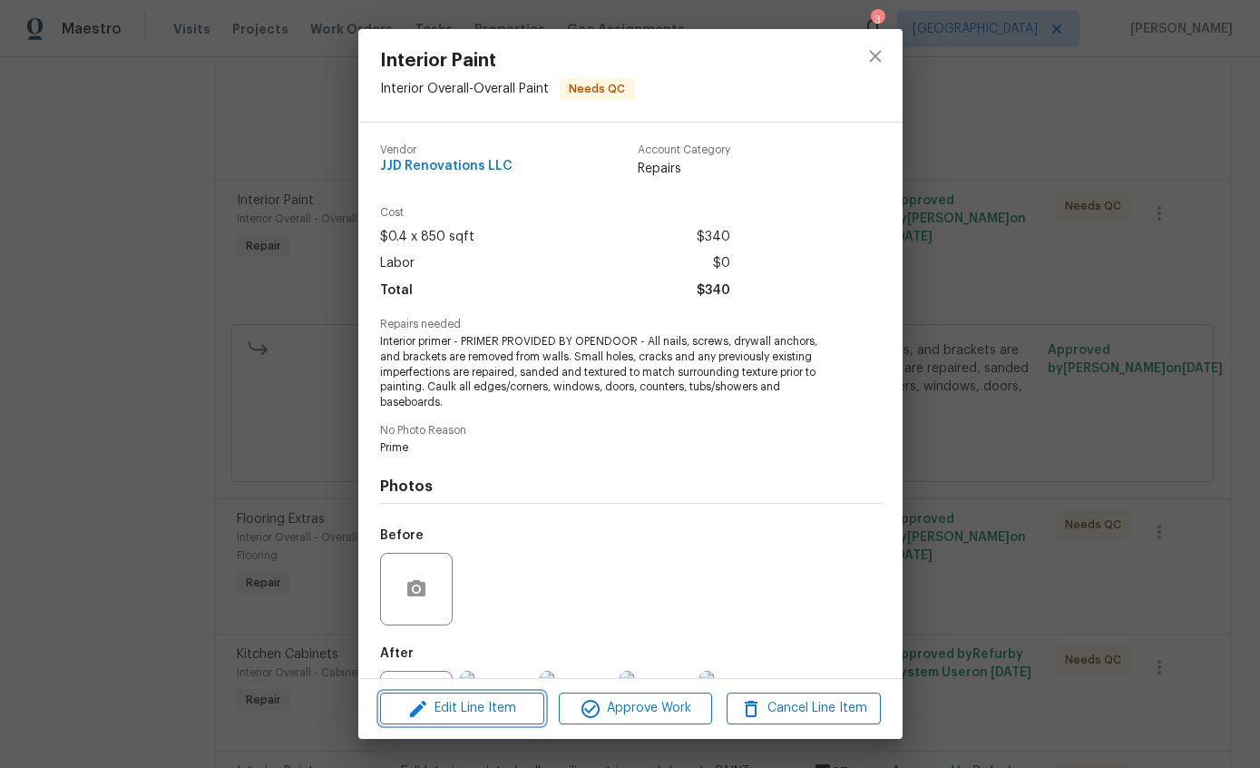
click at [489, 706] on span "Edit Line Item" at bounding box center [462, 708] width 153 height 23
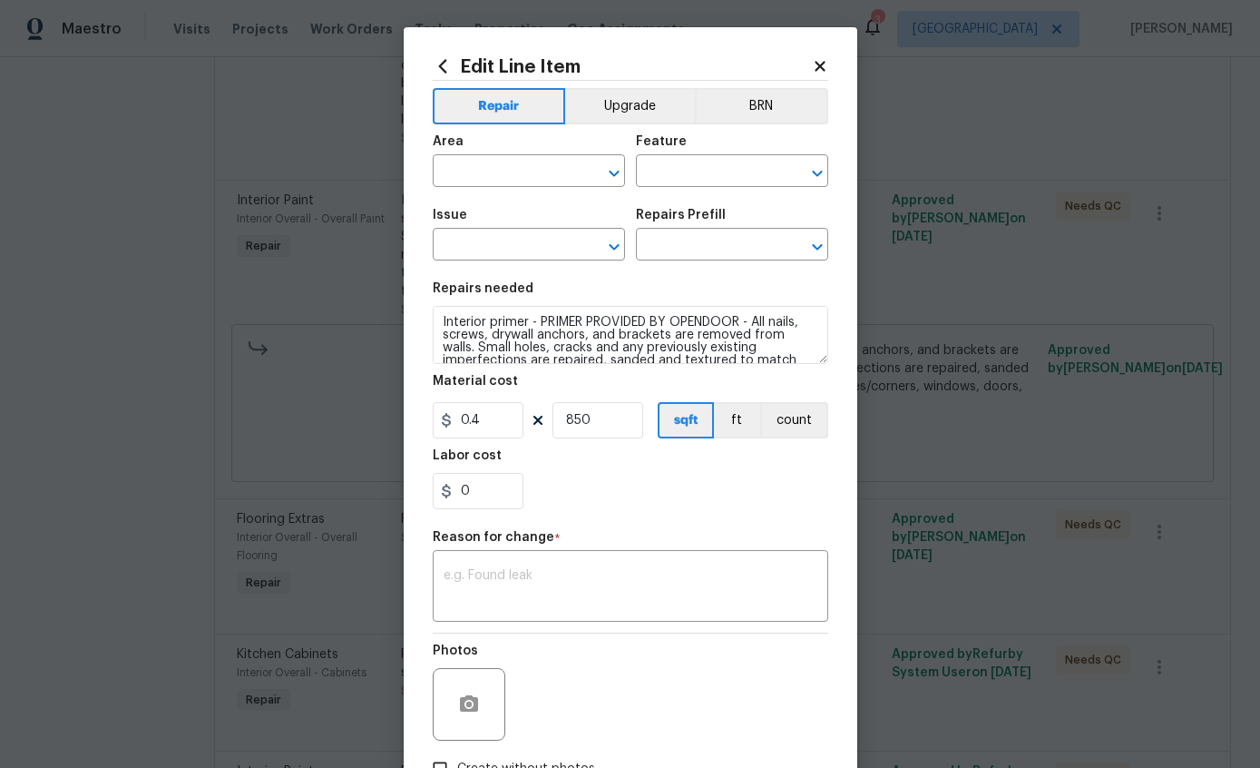
type input "Interior Overall"
type input "Overall Paint"
type input "Interior Paint"
type input "Primer - Labor Only $0.40"
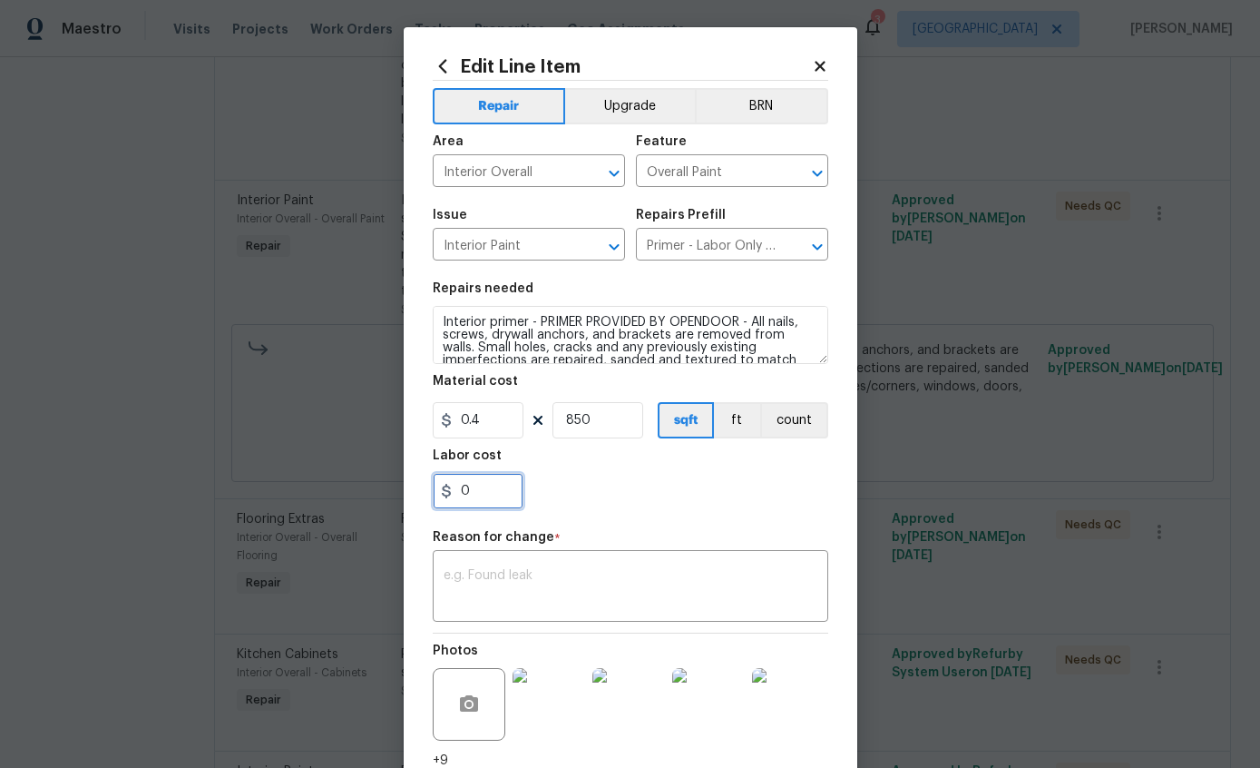
click at [504, 497] on input "0" at bounding box center [478, 491] width 91 height 36
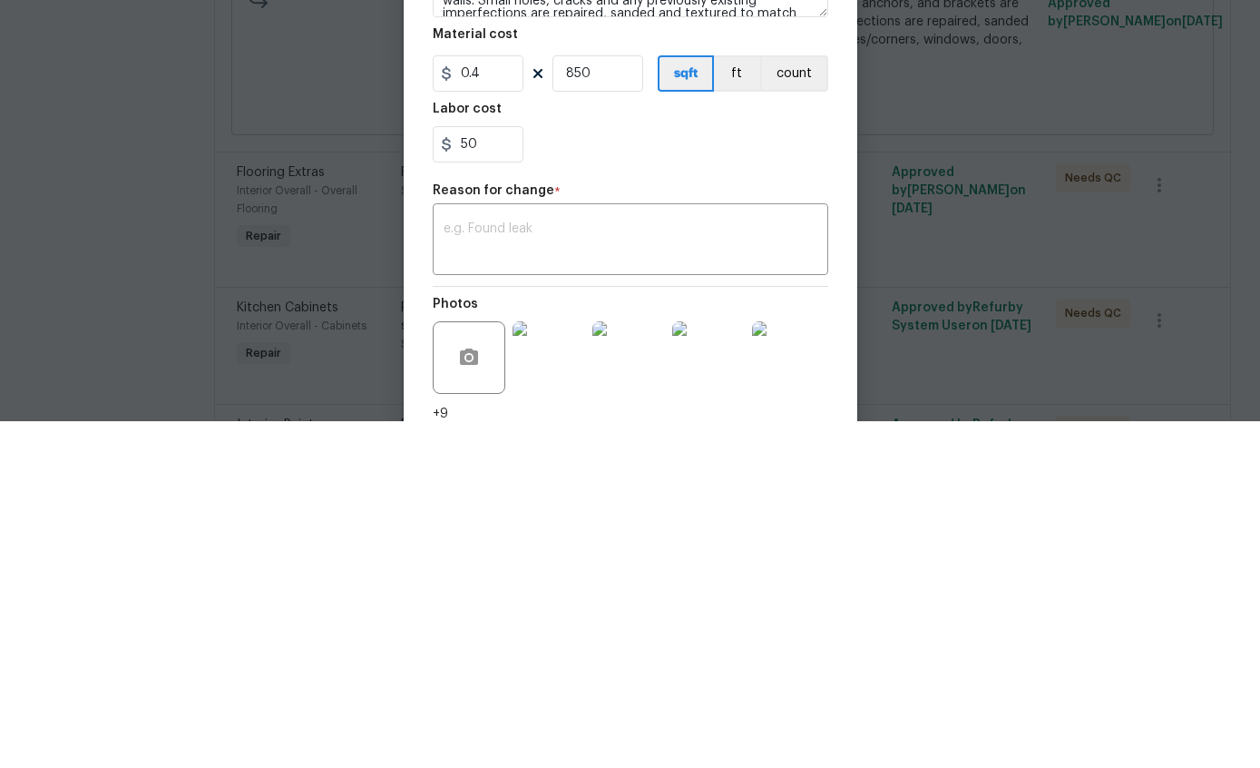
scroll to position [73, 0]
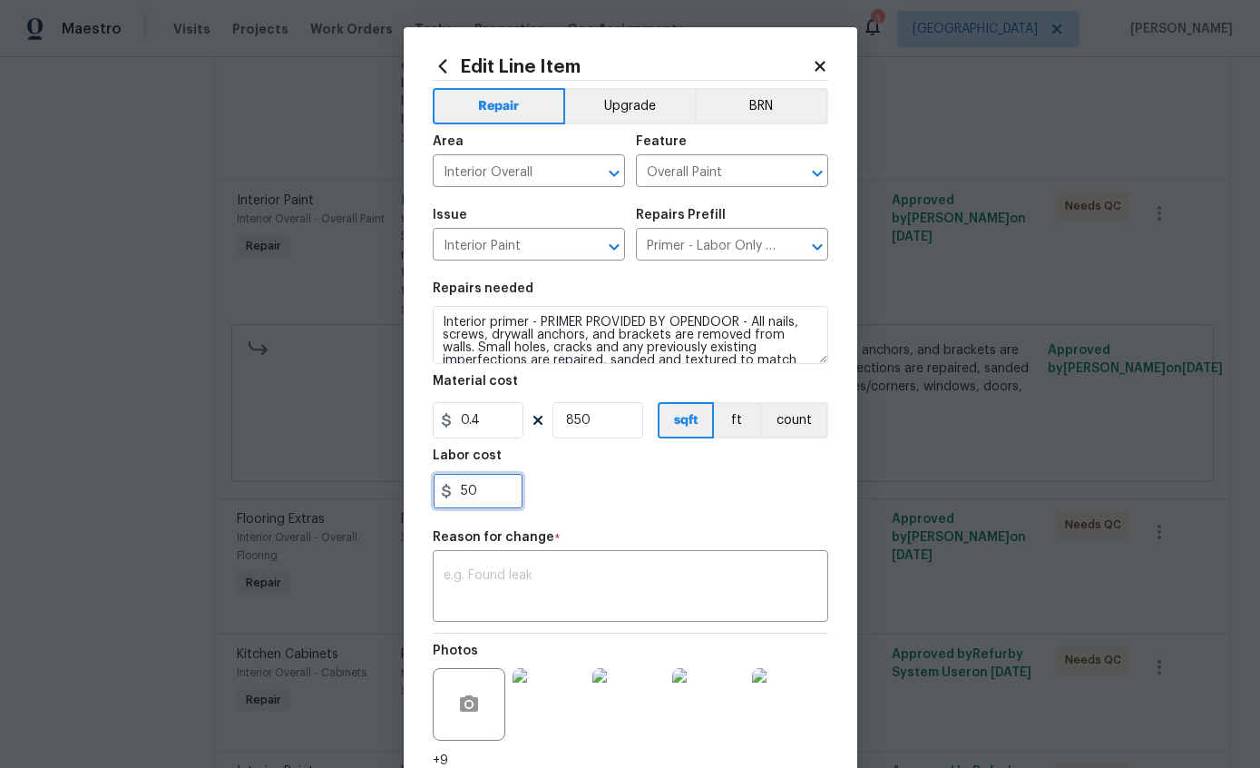
type input "50"
click at [577, 601] on textarea at bounding box center [631, 588] width 374 height 38
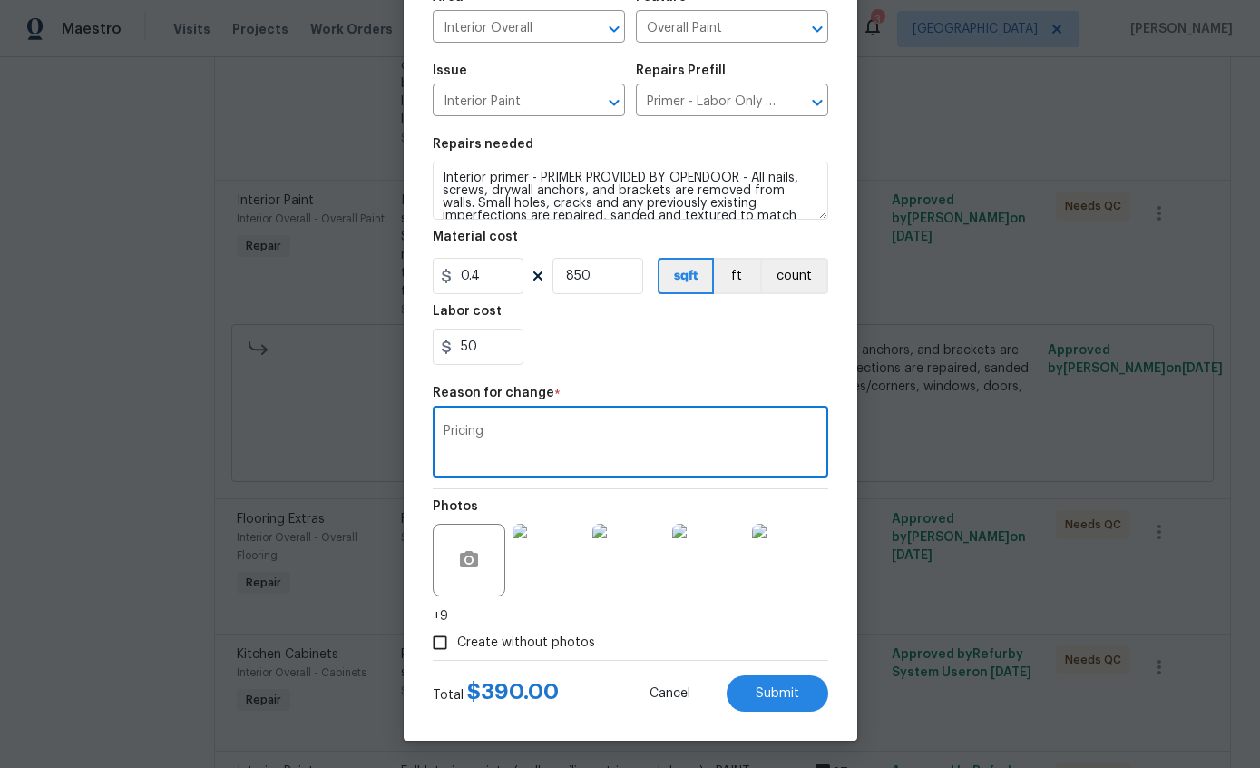
scroll to position [148, 0]
type textarea "Pricing"
click at [780, 691] on span "Submit" at bounding box center [778, 694] width 44 height 14
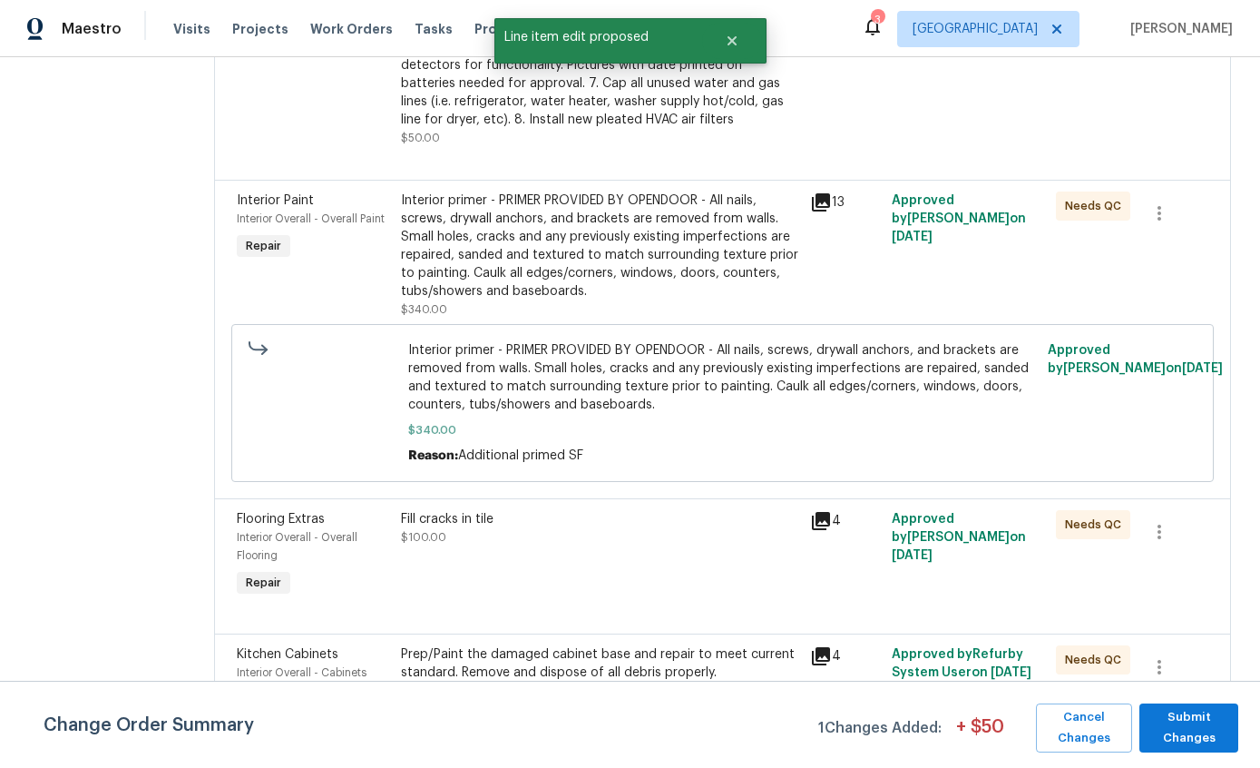
scroll to position [0, 0]
click at [1194, 724] on span "Submit Changes" at bounding box center [1189, 728] width 81 height 42
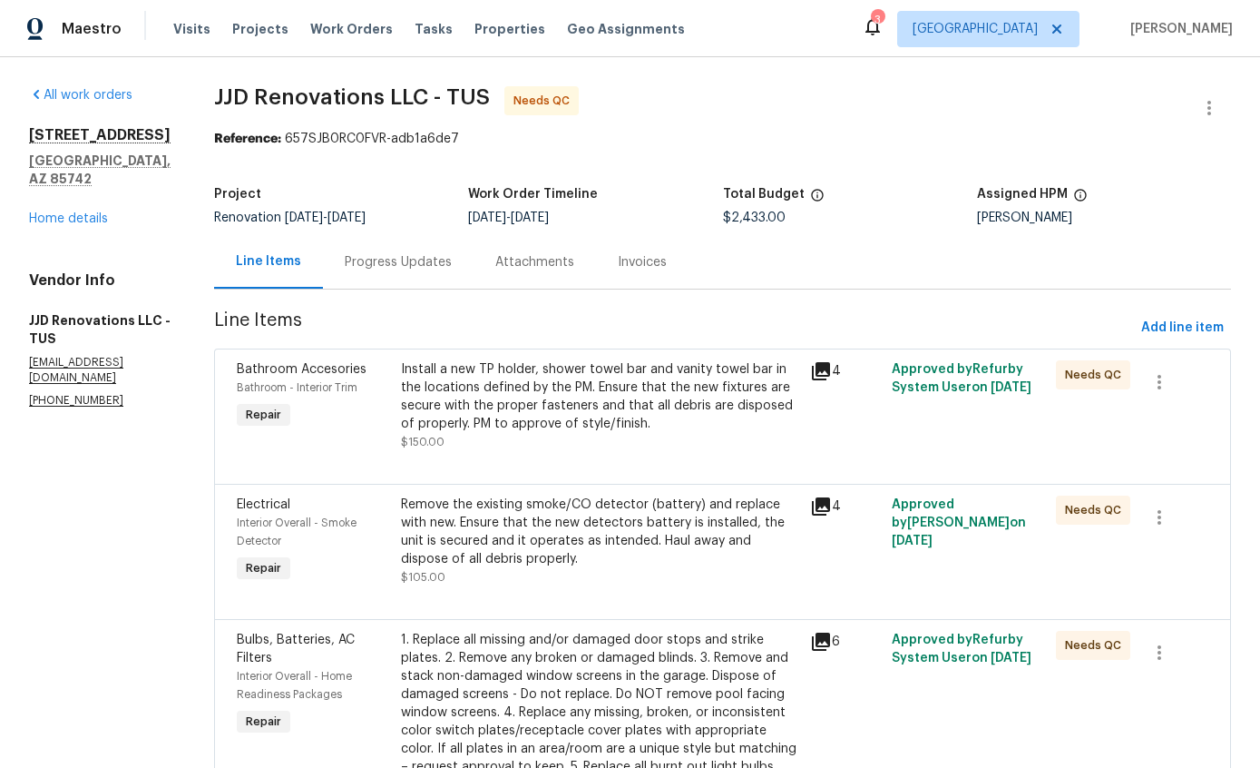
click at [93, 212] on link "Home details" at bounding box center [68, 218] width 79 height 13
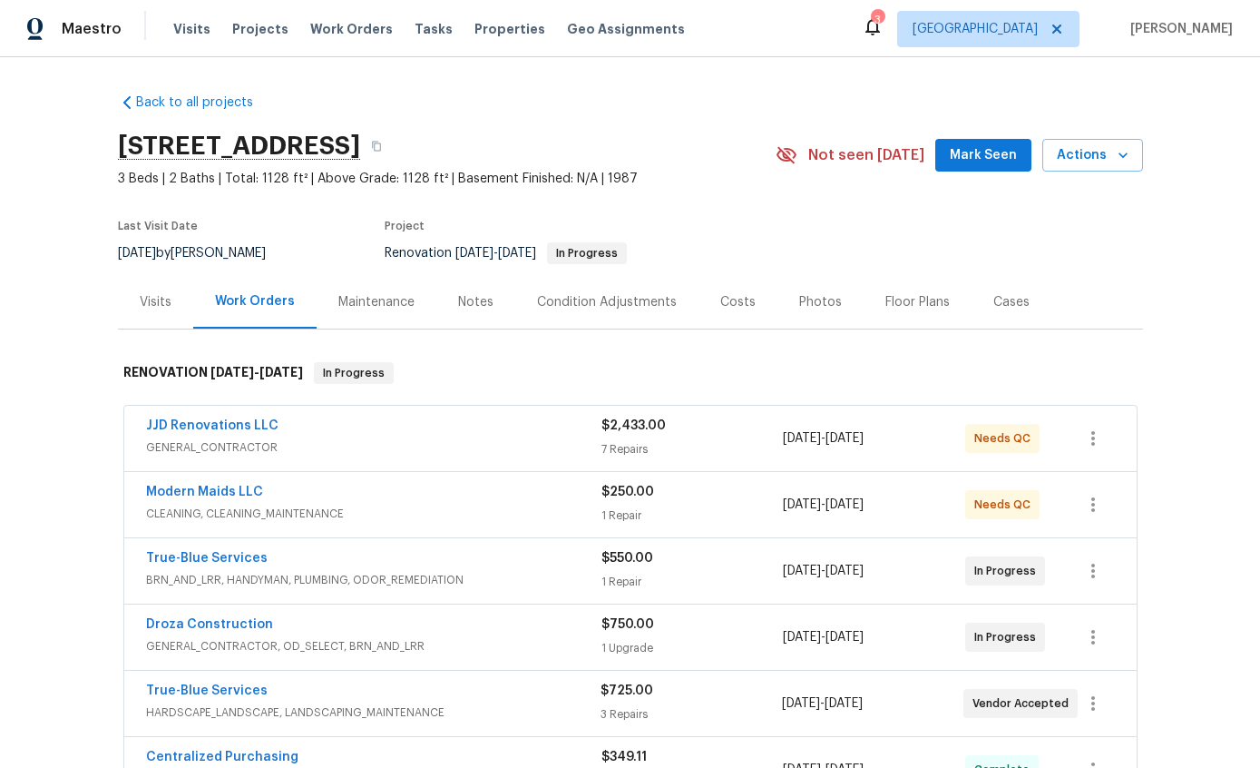
click at [370, 703] on span "HARDSCAPE_LANDSCAPE, LANDSCAPING_MAINTENANCE" at bounding box center [373, 712] width 455 height 18
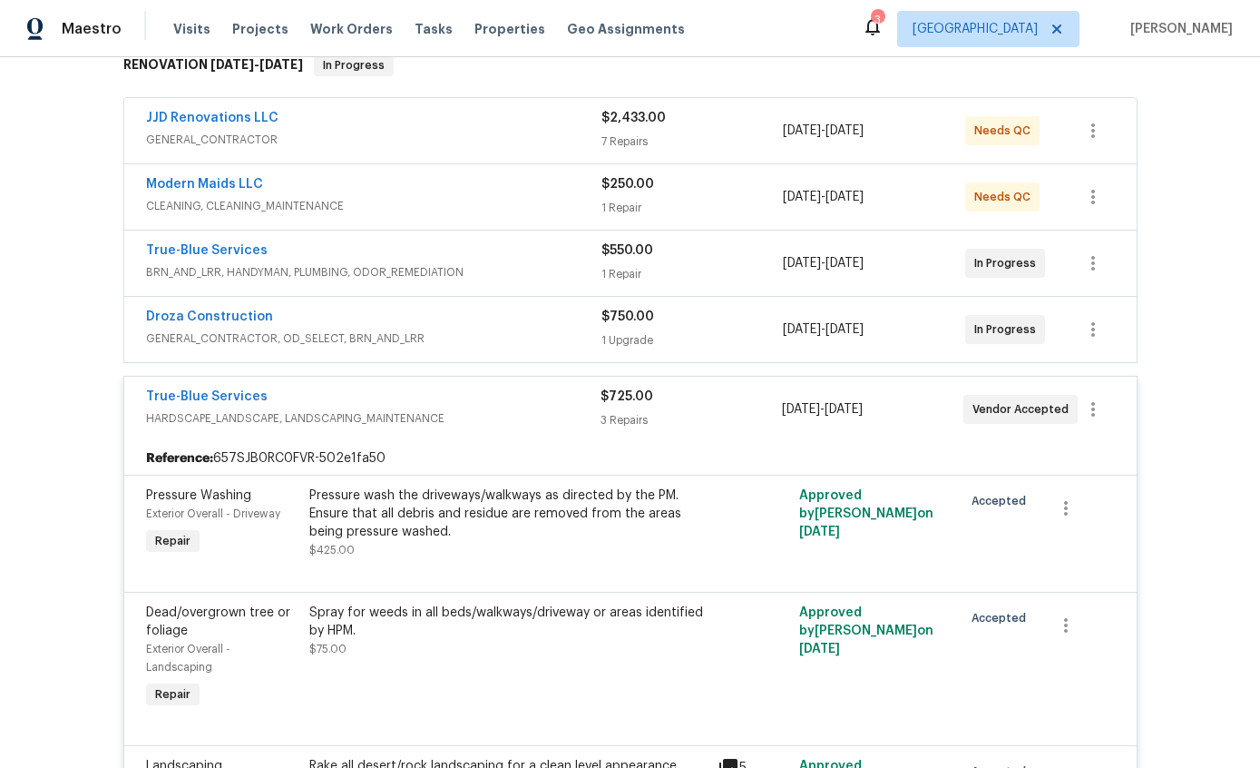
scroll to position [307, 0]
click at [484, 388] on div "True-Blue Services HARDSCAPE_LANDSCAPE, LANDSCAPING_MAINTENANCE" at bounding box center [373, 410] width 455 height 44
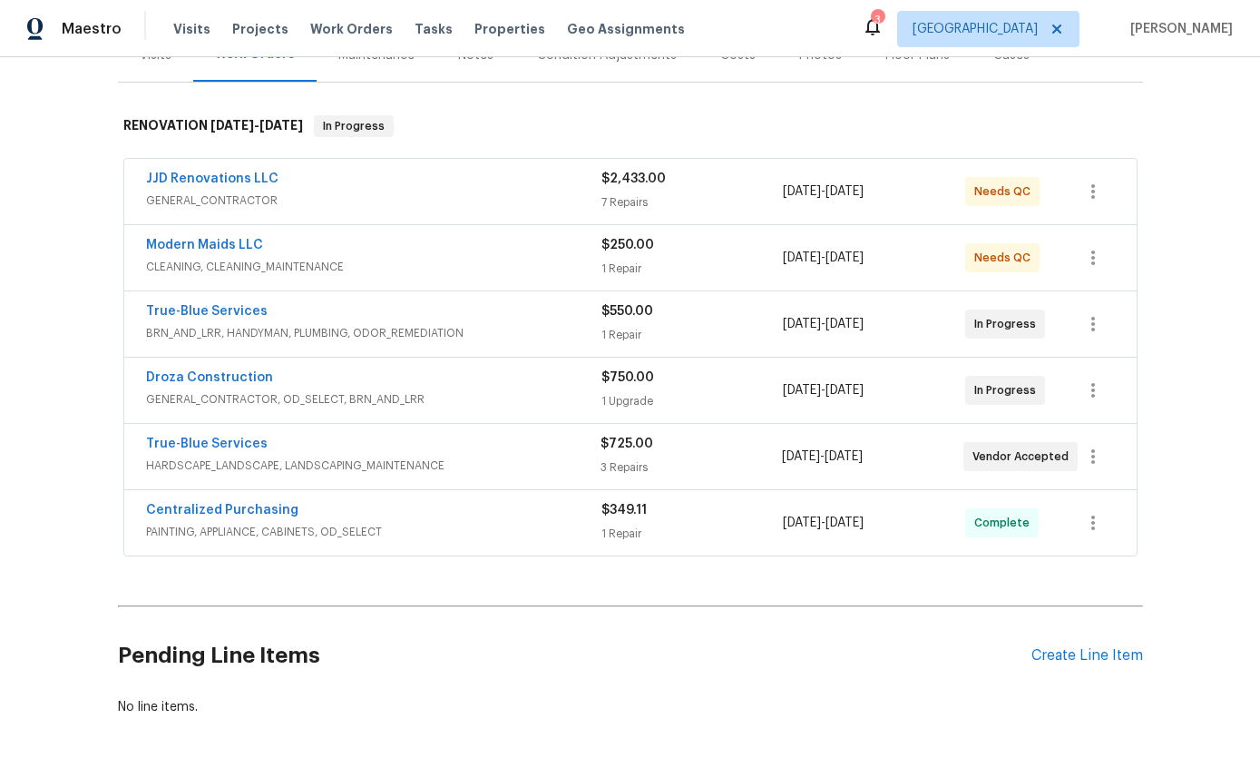
scroll to position [245, 0]
click at [520, 458] on span "HARDSCAPE_LANDSCAPE, LANDSCAPING_MAINTENANCE" at bounding box center [373, 467] width 455 height 18
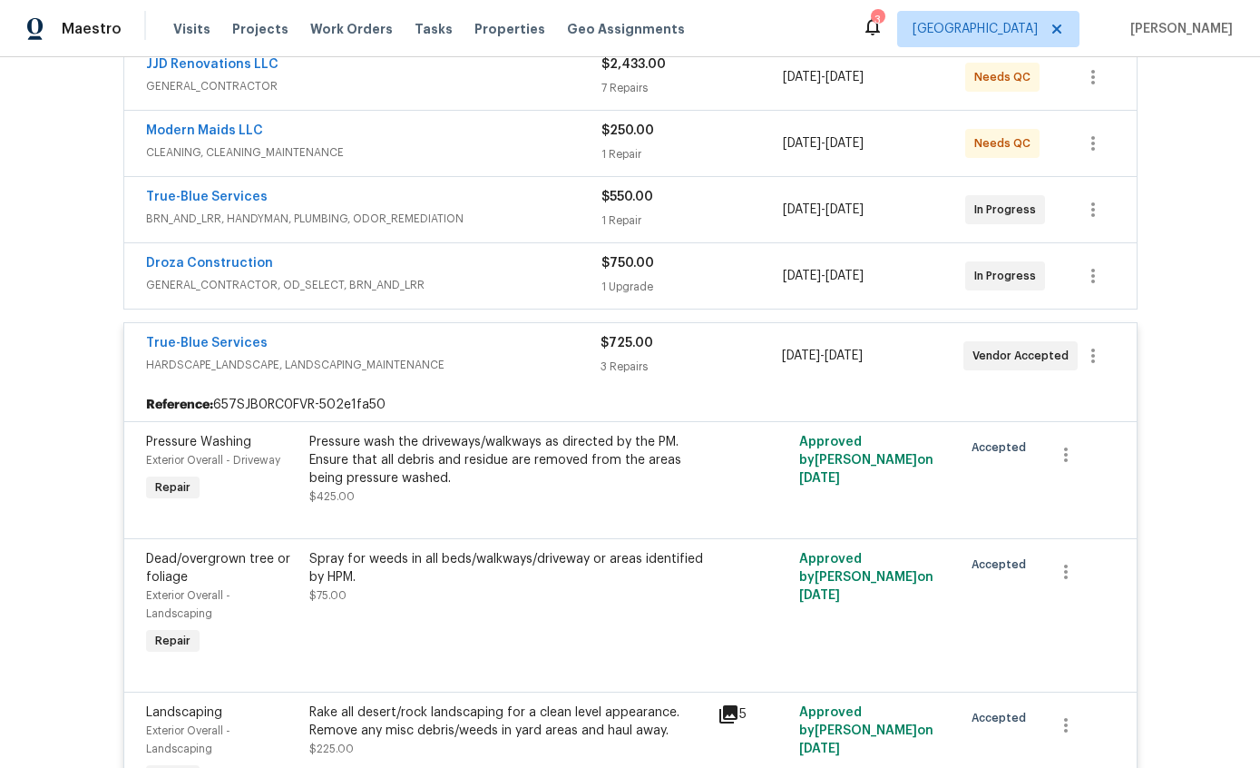
scroll to position [360, 0]
click at [693, 189] on div "$550.00 1 Repair" at bounding box center [693, 211] width 182 height 44
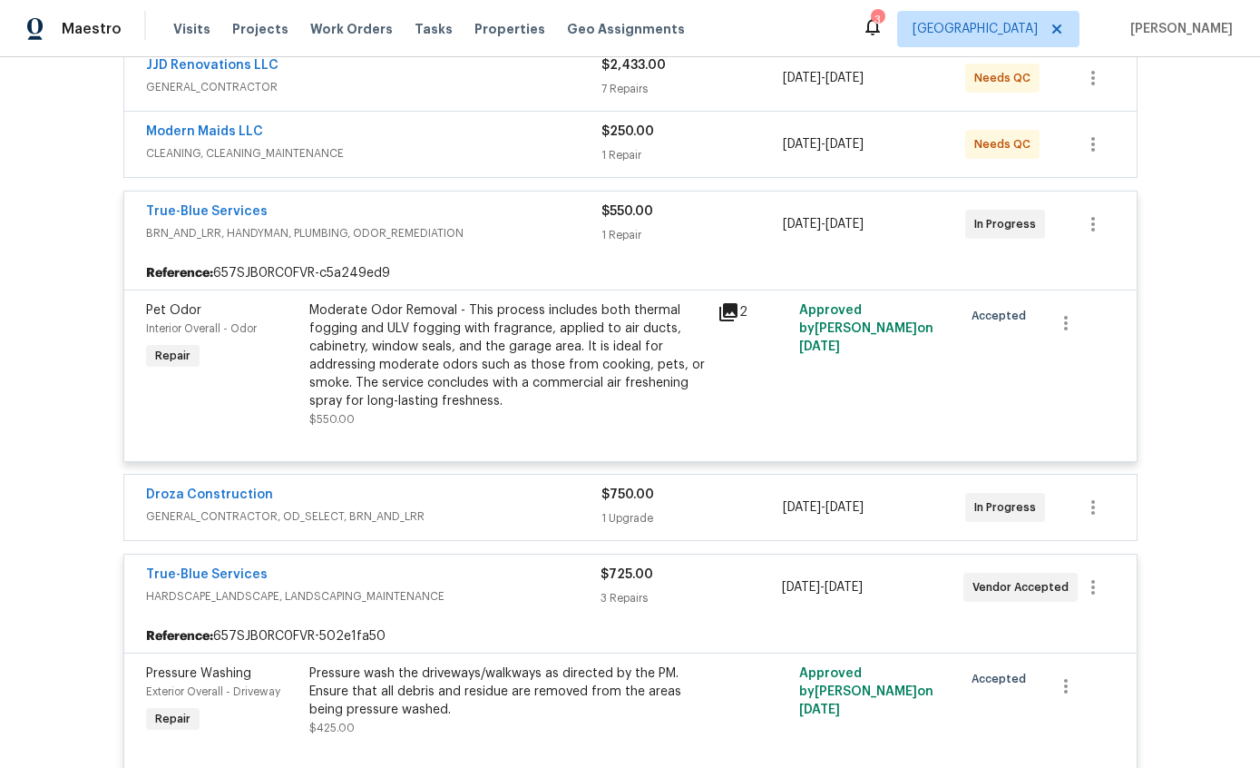
click at [698, 226] on div "1 Repair" at bounding box center [693, 235] width 182 height 18
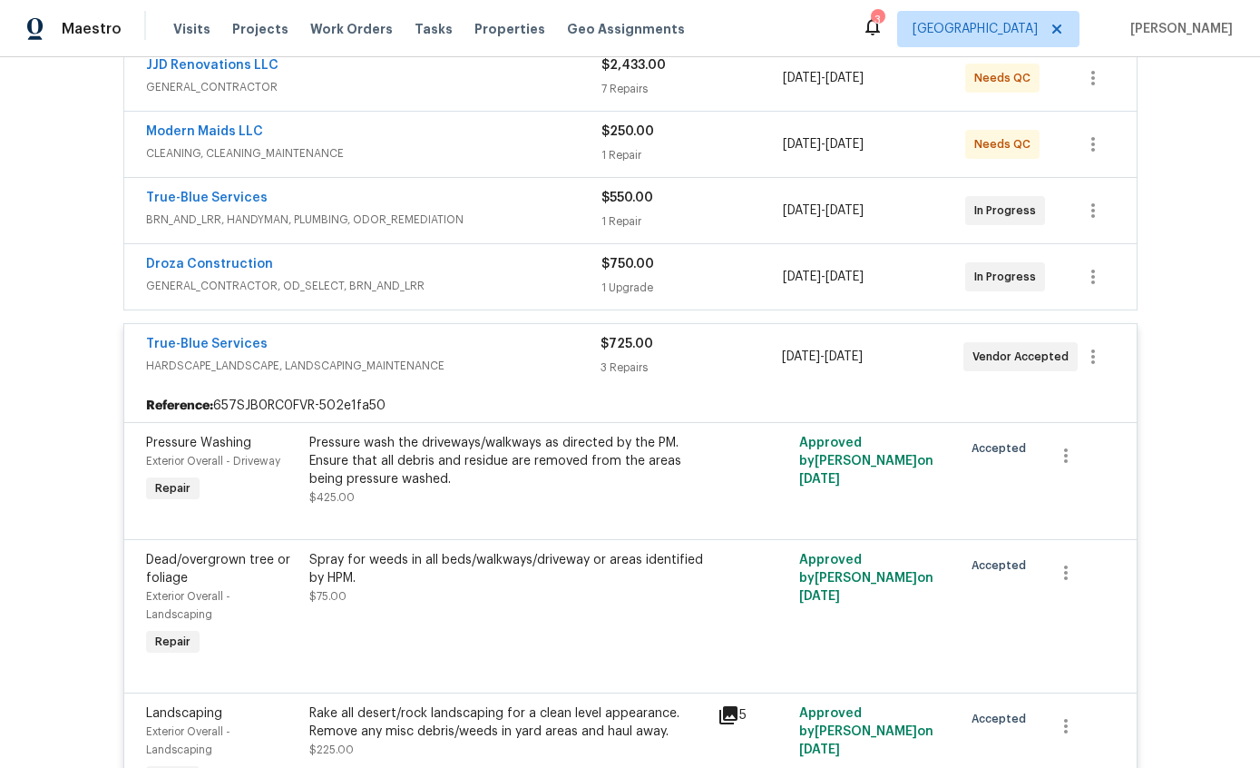
click at [223, 338] on link "True-Blue Services" at bounding box center [207, 344] width 122 height 13
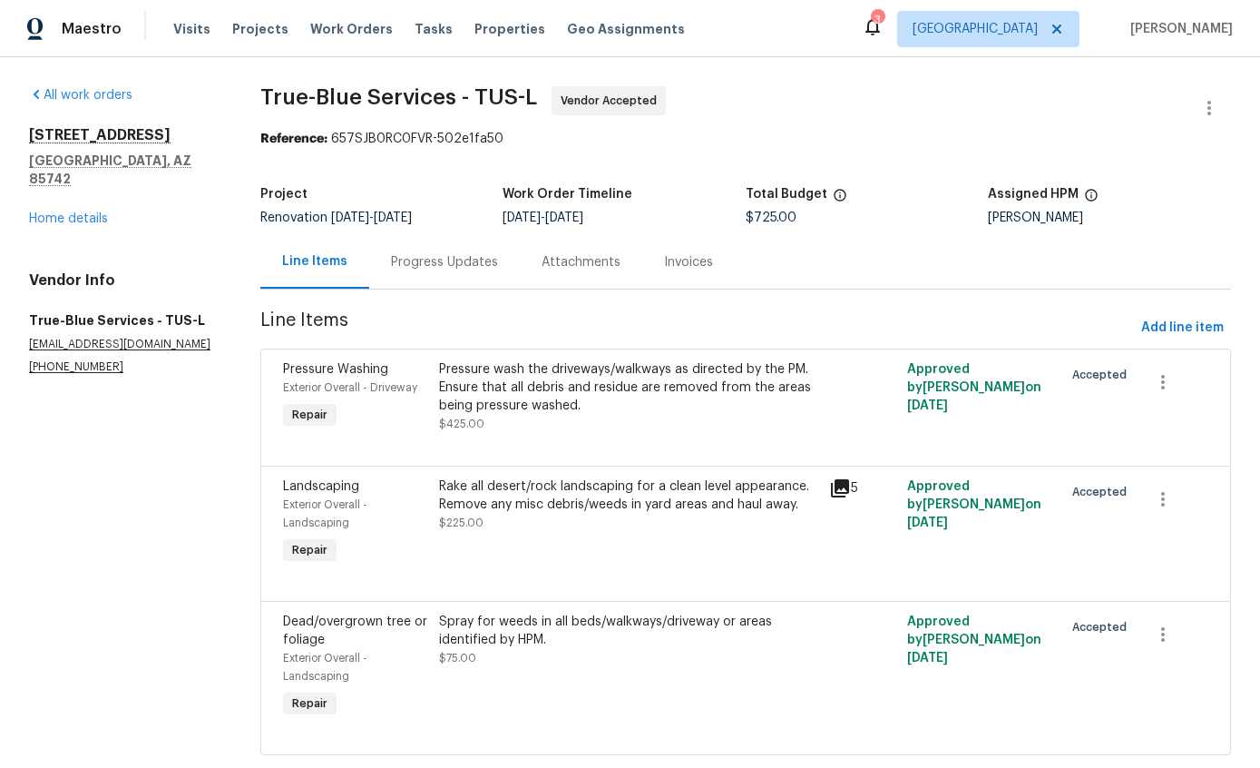
click at [1184, 334] on span "Add line item" at bounding box center [1183, 328] width 83 height 23
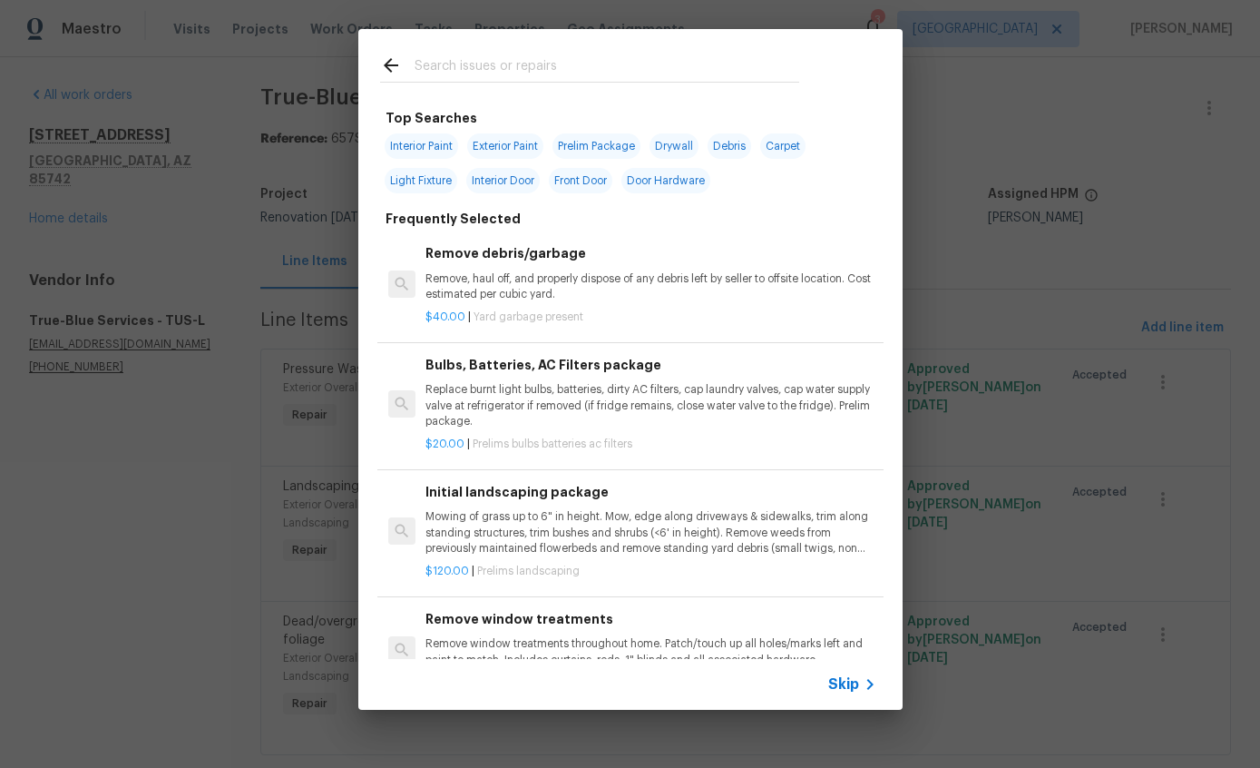
click at [553, 64] on input "text" at bounding box center [607, 67] width 385 height 27
type input "Tree"
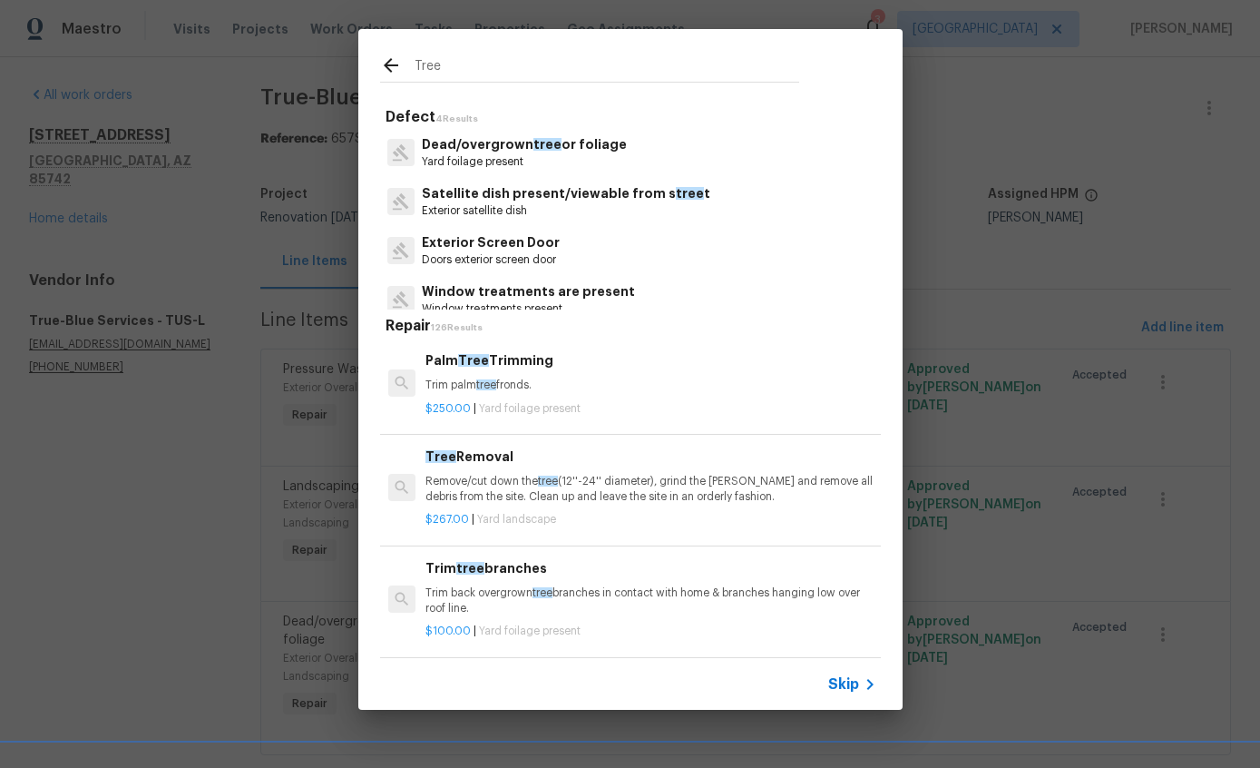
click at [537, 169] on p "Yard foilage present" at bounding box center [524, 161] width 205 height 15
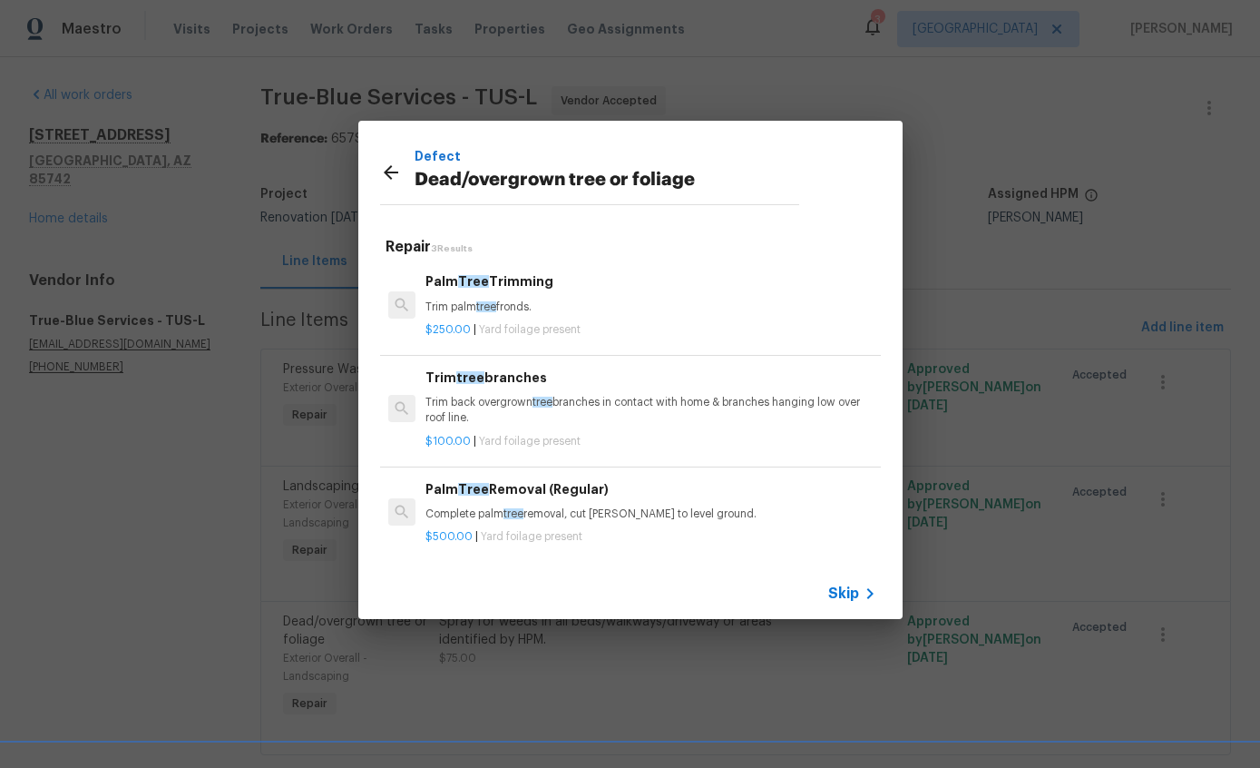
click at [630, 412] on p "Trim back overgrown tree branches in contact with home & branches hanging low o…" at bounding box center [651, 410] width 450 height 31
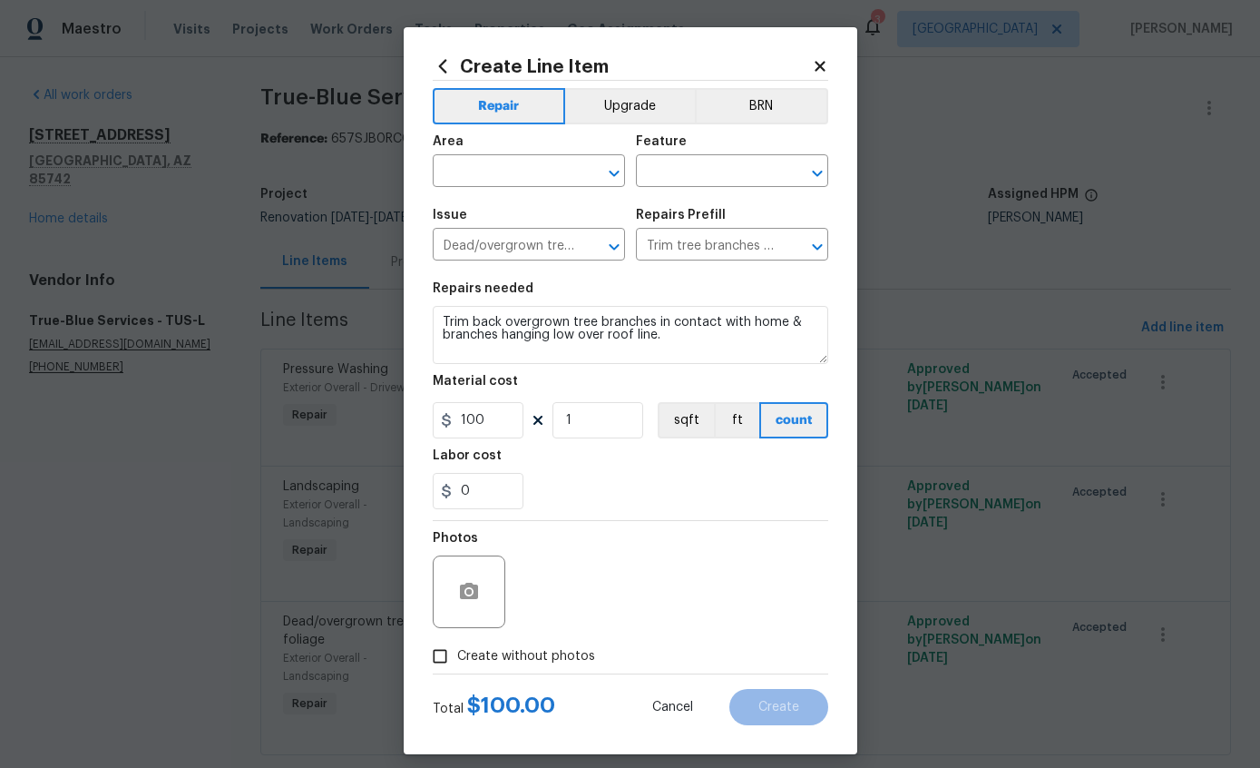
click at [444, 663] on input "Create without photos" at bounding box center [440, 656] width 34 height 34
checkbox input "true"
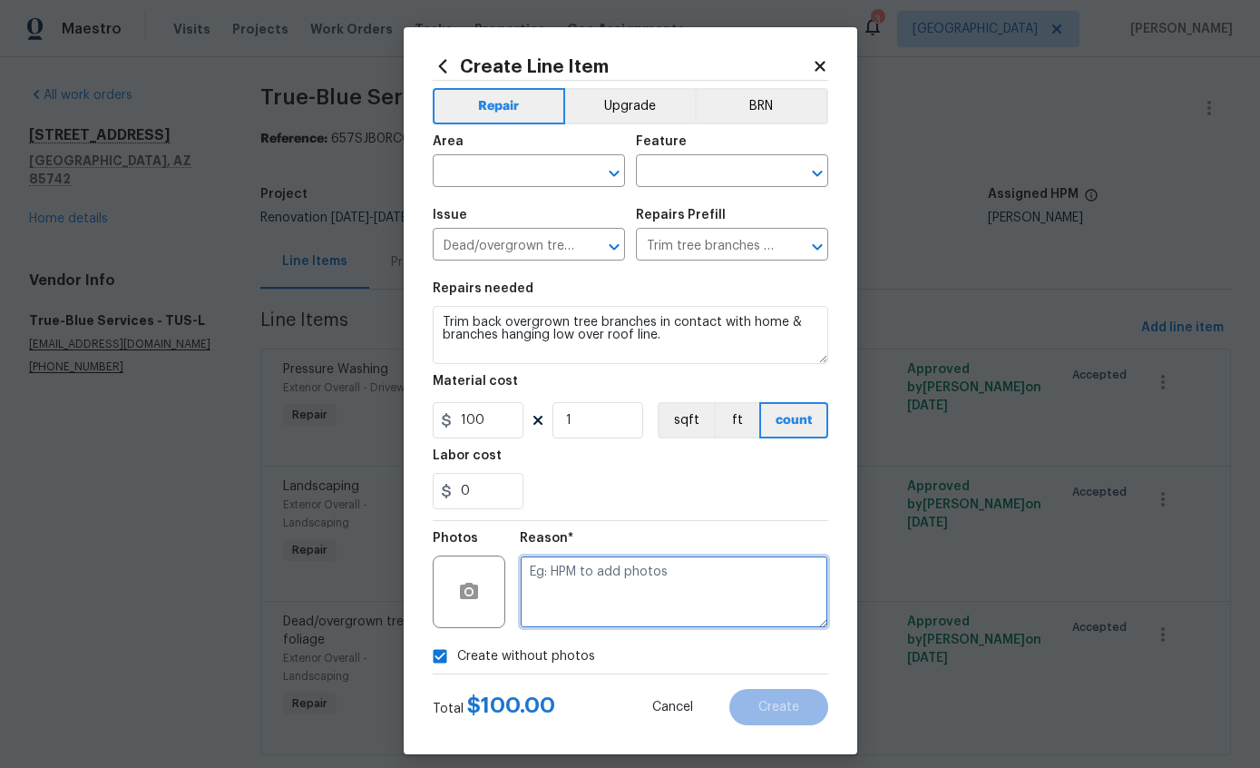
click at [674, 615] on textarea at bounding box center [674, 591] width 309 height 73
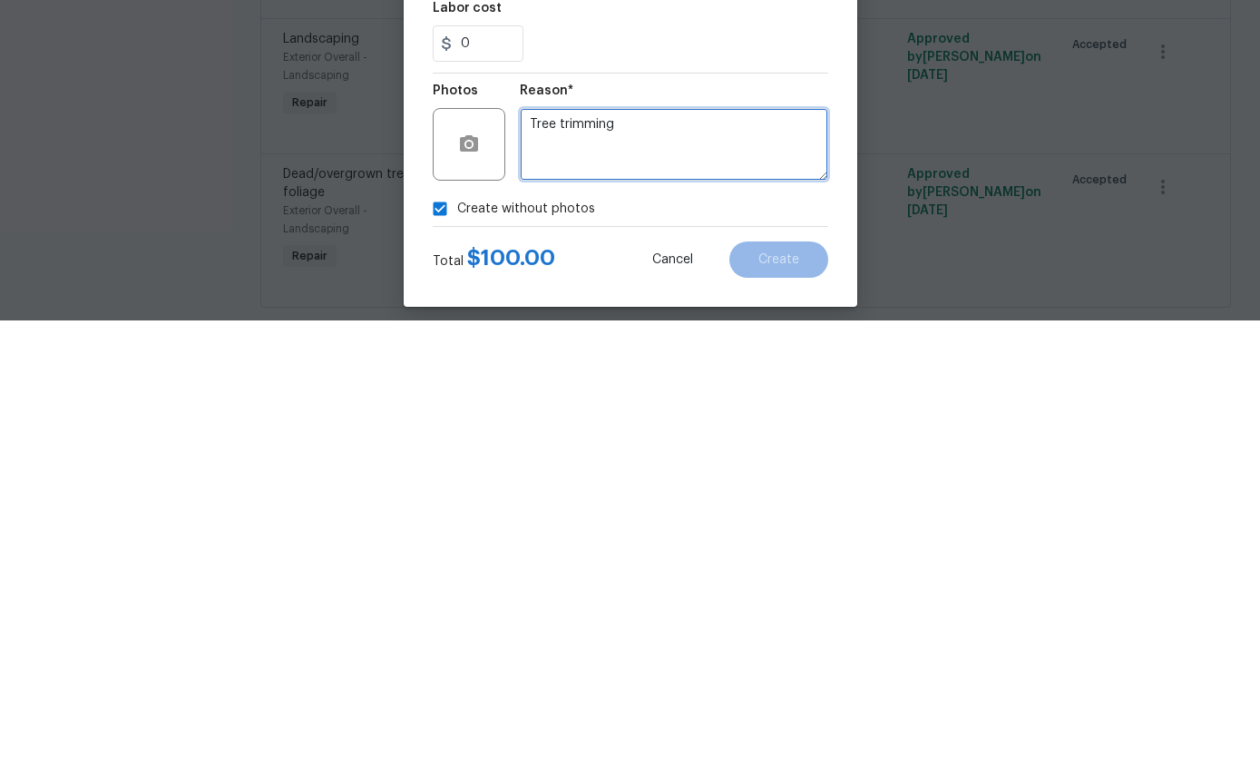
type textarea "Tree trimming"
click at [766, 473] on div "0" at bounding box center [631, 491] width 396 height 36
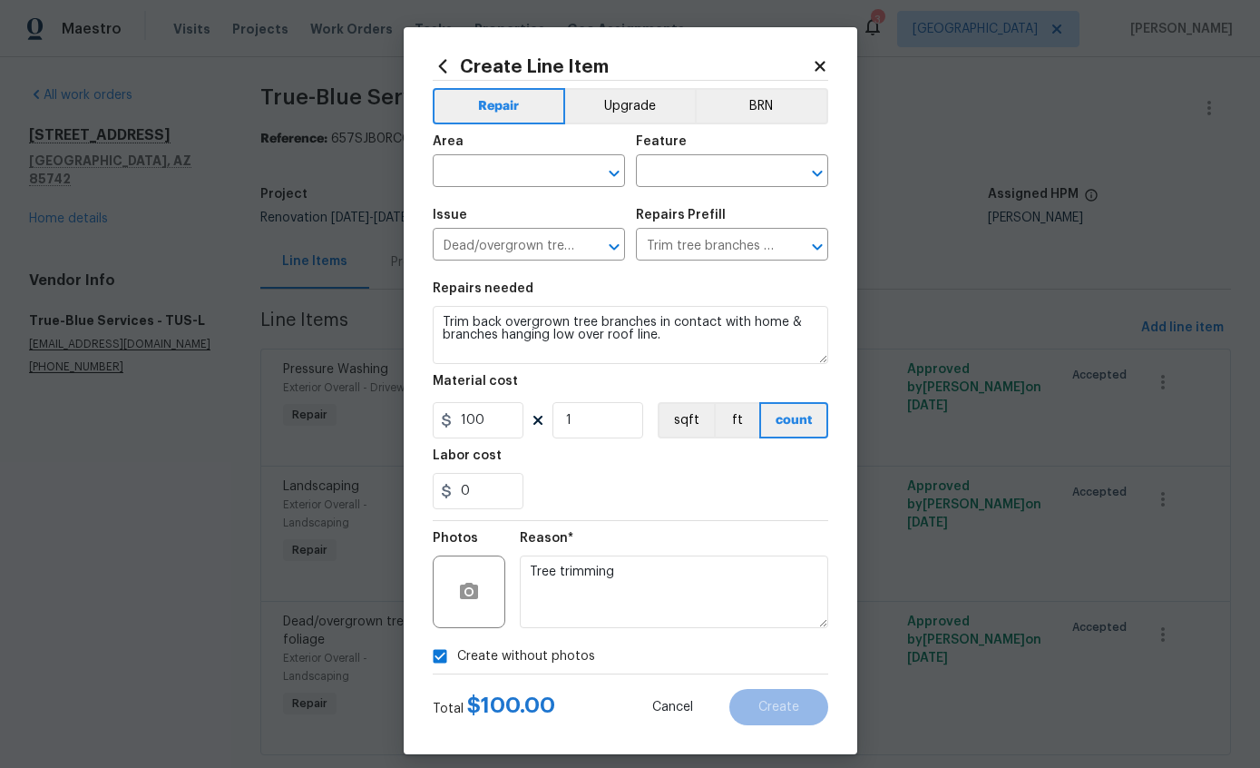
click at [535, 169] on input "text" at bounding box center [504, 173] width 142 height 28
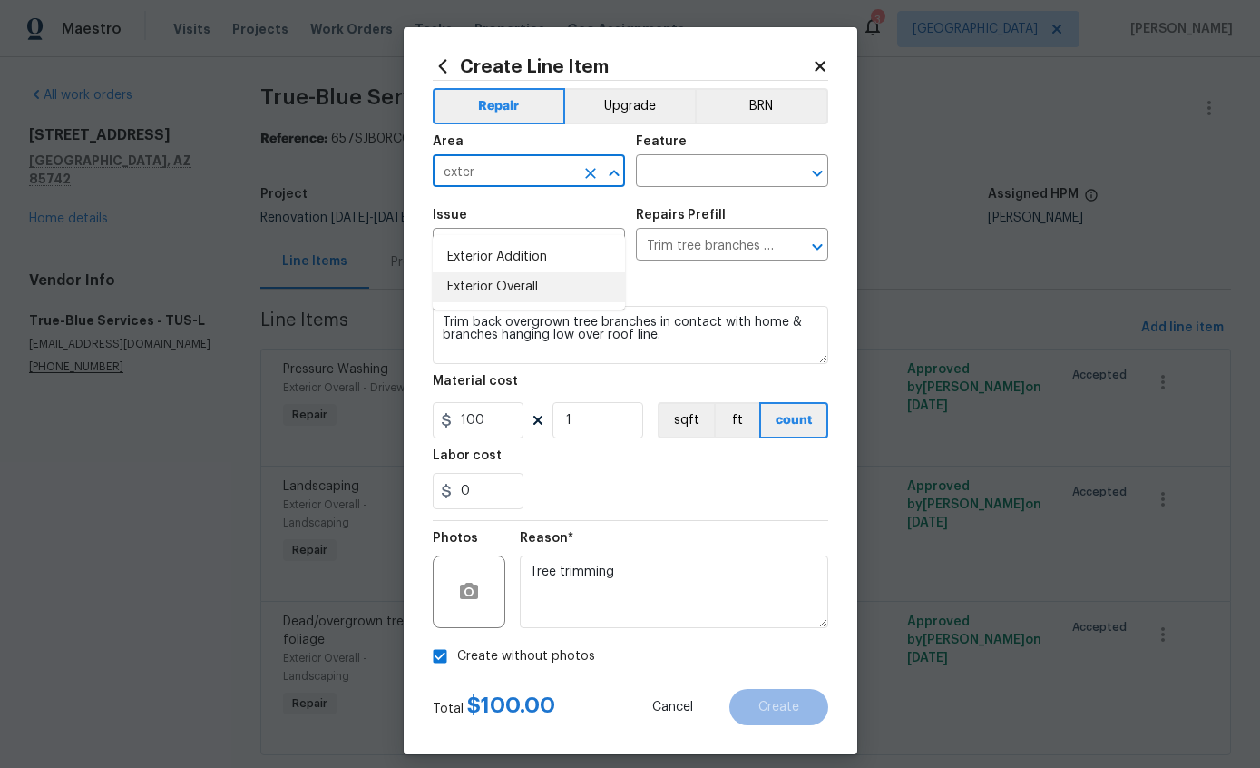
click at [517, 272] on li "Exterior Overall" at bounding box center [529, 287] width 192 height 30
type input "Exterior Overall"
click at [717, 180] on input "text" at bounding box center [707, 173] width 142 height 28
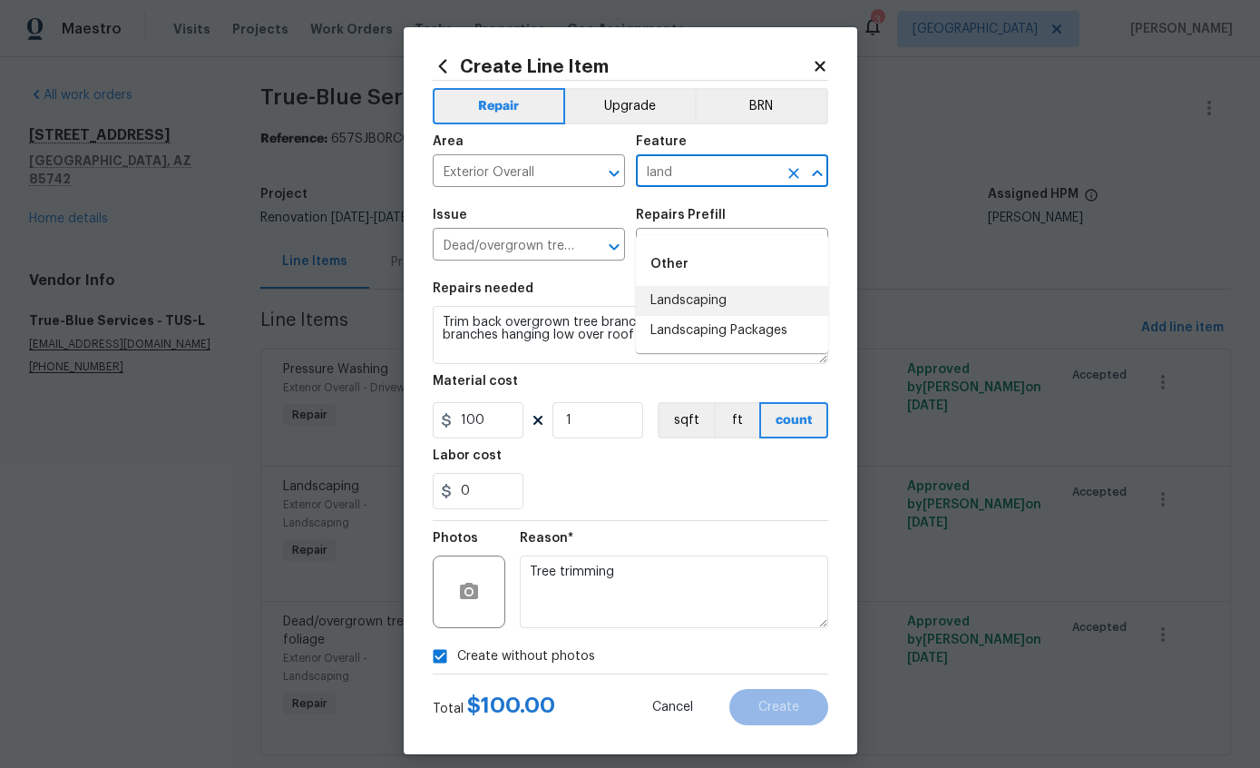
click at [713, 286] on li "Landscaping" at bounding box center [732, 301] width 192 height 30
type input "Landscaping"
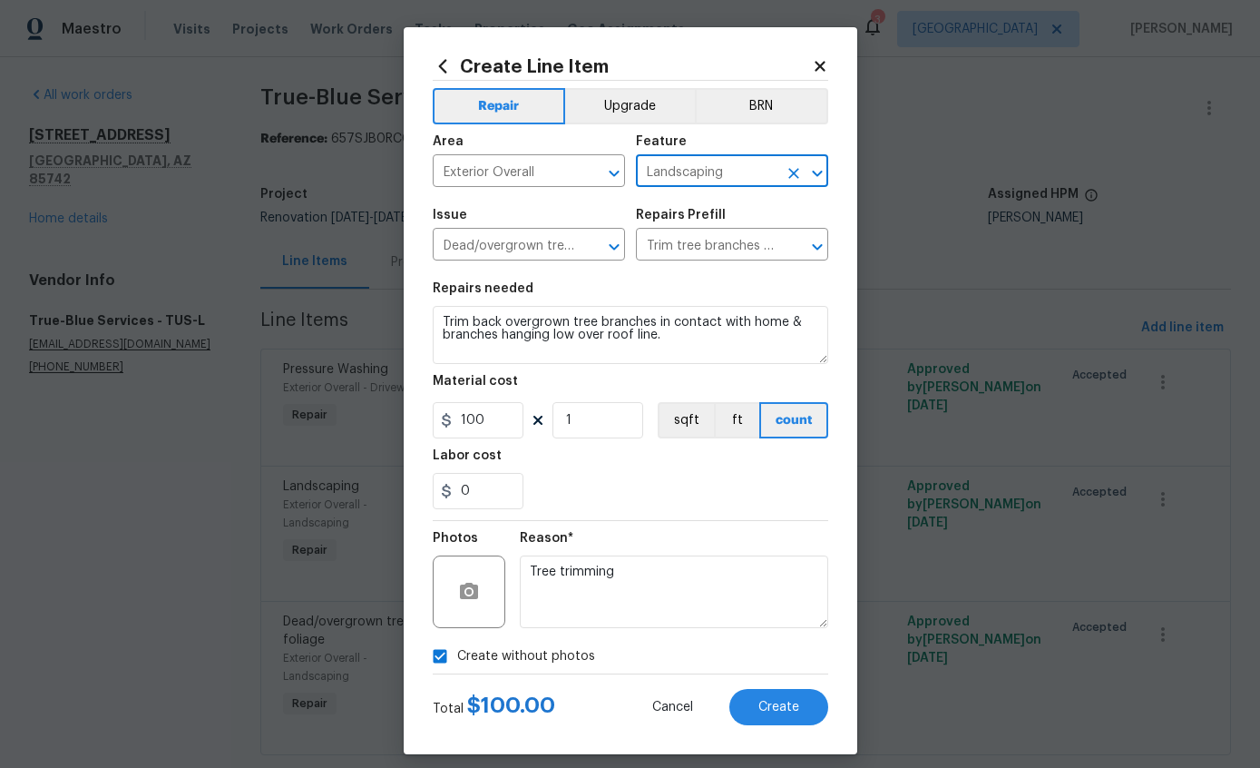
click at [777, 494] on div "0" at bounding box center [631, 491] width 396 height 36
click at [806, 707] on button "Create" at bounding box center [779, 707] width 99 height 36
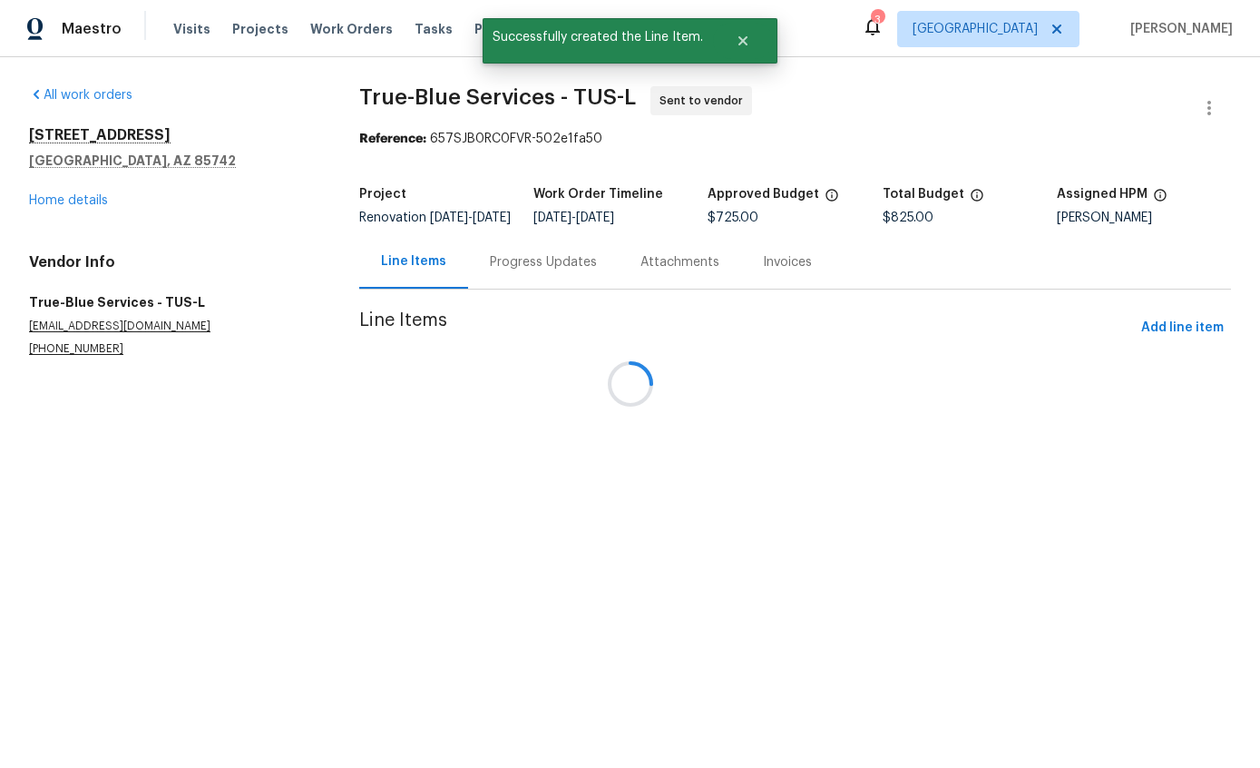
scroll to position [0, 0]
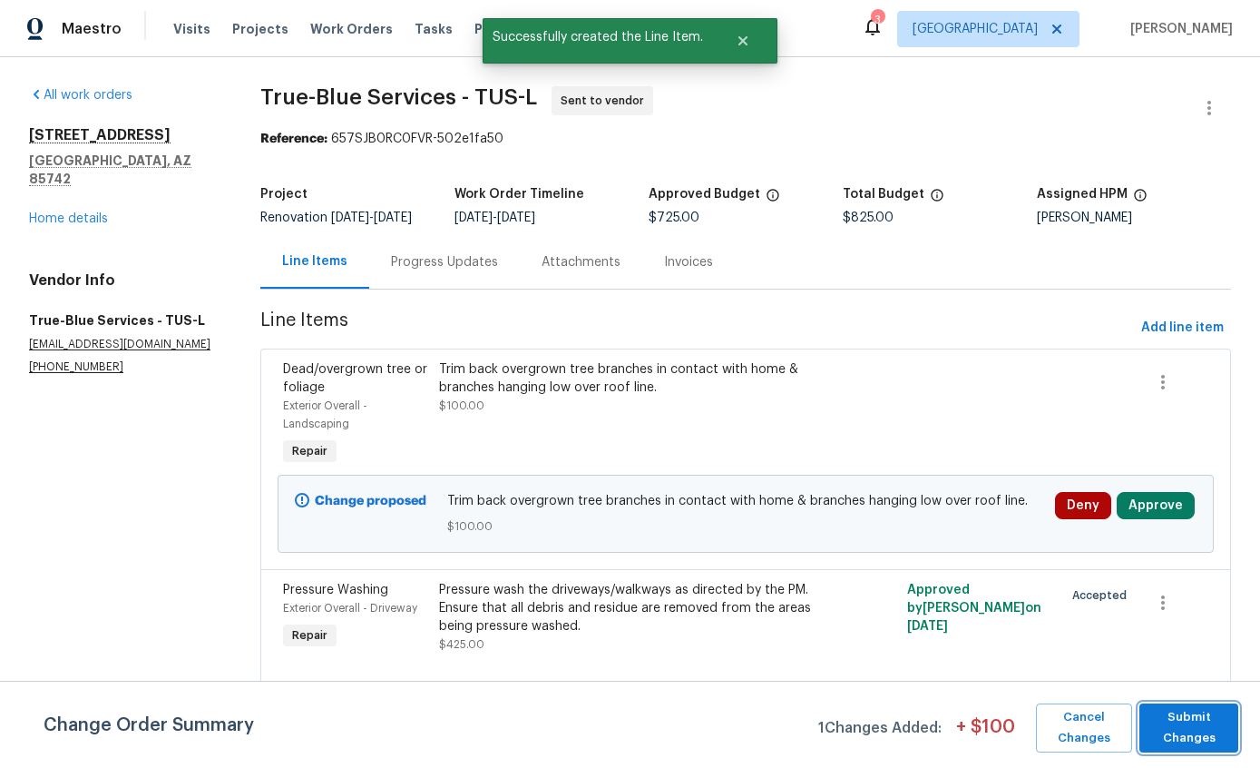
click at [1201, 735] on span "Submit Changes" at bounding box center [1189, 728] width 81 height 42
